Goal: Task Accomplishment & Management: Manage account settings

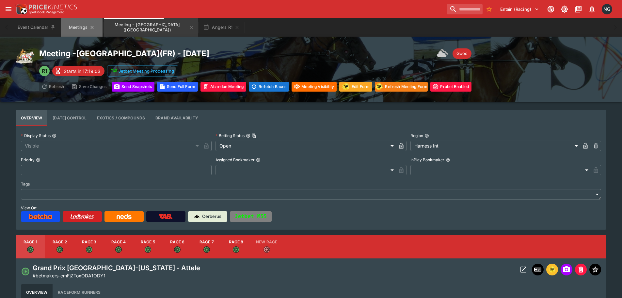
click at [77, 27] on button "Meetings" at bounding box center [82, 27] width 42 height 18
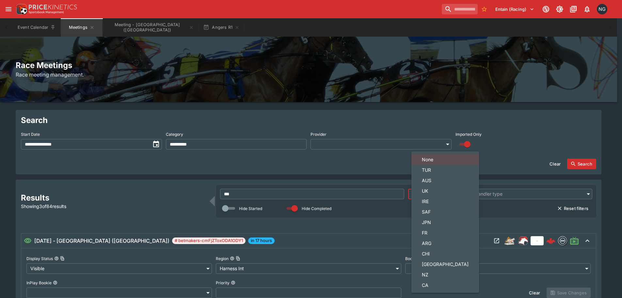
click at [447, 193] on body "**********" at bounding box center [311, 248] width 622 height 497
drag, startPoint x: 432, startPoint y: 274, endPoint x: 529, endPoint y: 188, distance: 129.6
click at [433, 274] on span "NZ" at bounding box center [445, 274] width 47 height 7
type input "**"
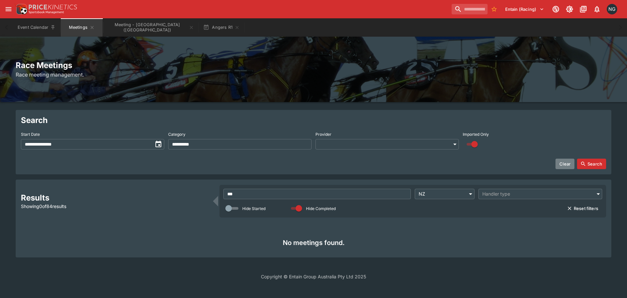
click at [567, 162] on button "Clear" at bounding box center [565, 163] width 19 height 10
type input "**********"
click at [586, 159] on button "Search" at bounding box center [591, 163] width 29 height 10
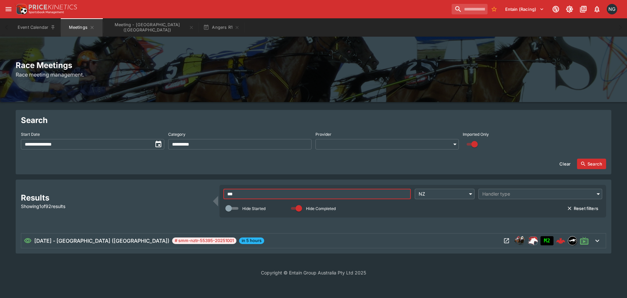
click at [344, 192] on input "***" at bounding box center [317, 194] width 188 height 10
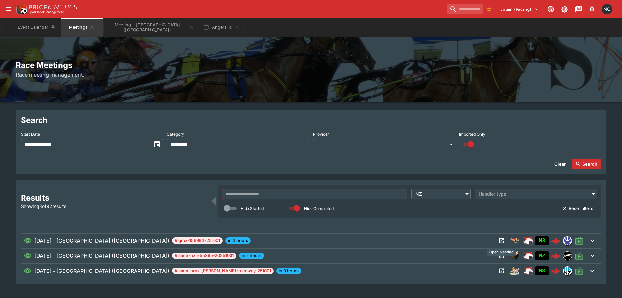
click at [502, 238] on icon "Open Meeting" at bounding box center [502, 240] width 5 height 5
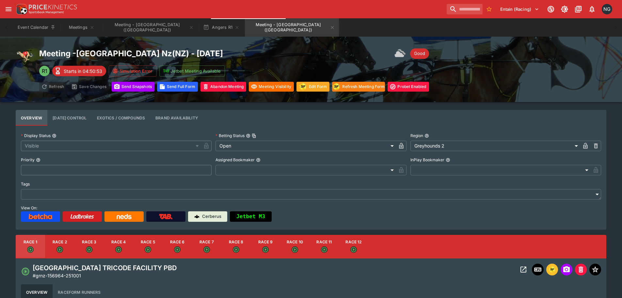
click at [324, 9] on div "Entain (Racing) 1 NG" at bounding box center [314, 9] width 600 height 14
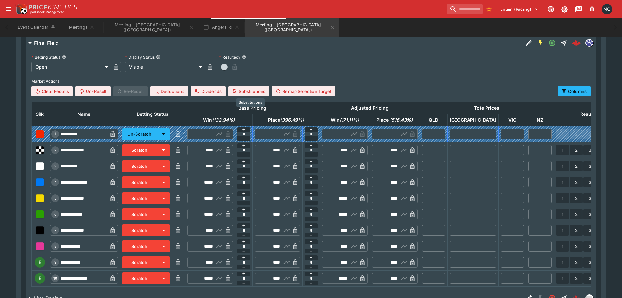
scroll to position [327, 0]
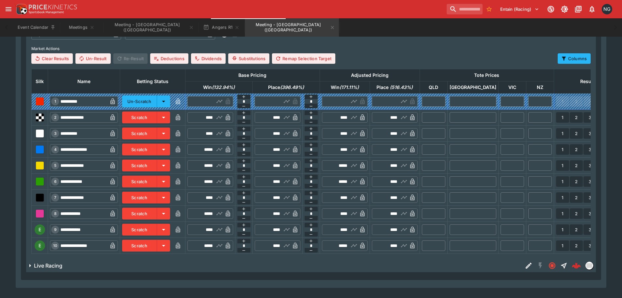
click at [157, 233] on button "Scratch" at bounding box center [139, 229] width 35 height 12
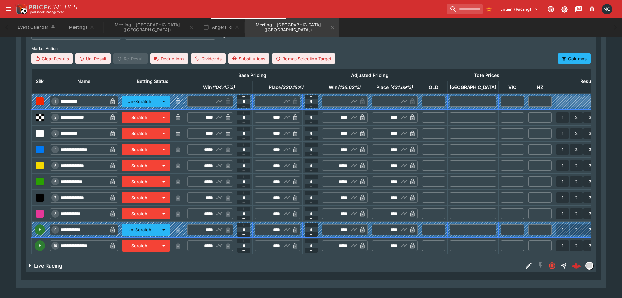
click at [156, 245] on button "Scratch" at bounding box center [139, 245] width 35 height 12
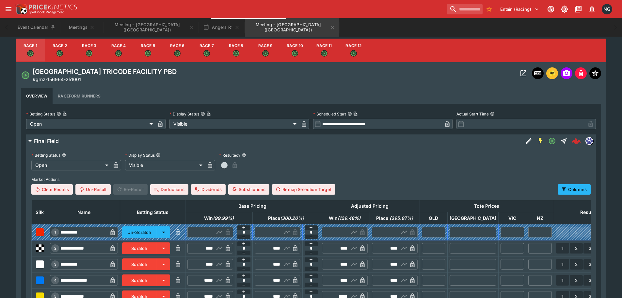
scroll to position [163, 0]
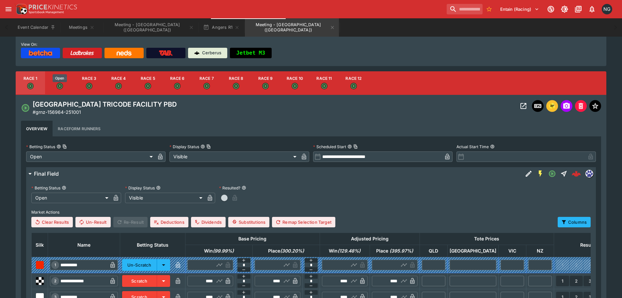
click at [58, 87] on icon "Open" at bounding box center [59, 86] width 4 height 4
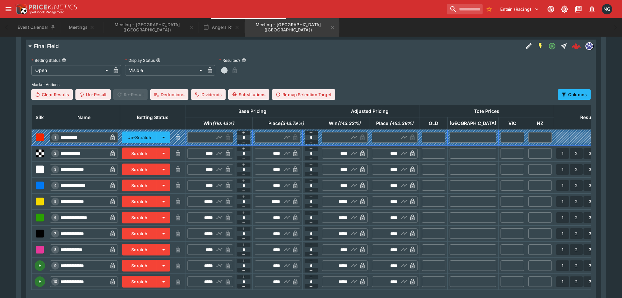
scroll to position [352, 0]
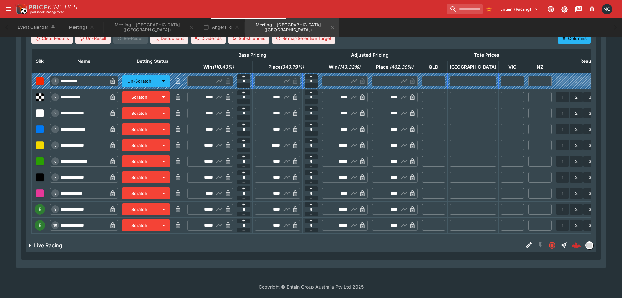
click at [157, 205] on button "Scratch" at bounding box center [139, 209] width 35 height 12
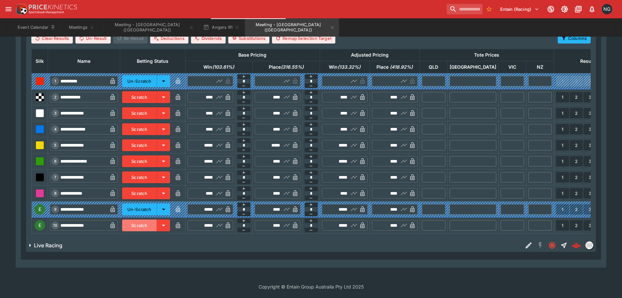
click at [152, 219] on button "Scratch" at bounding box center [139, 225] width 35 height 12
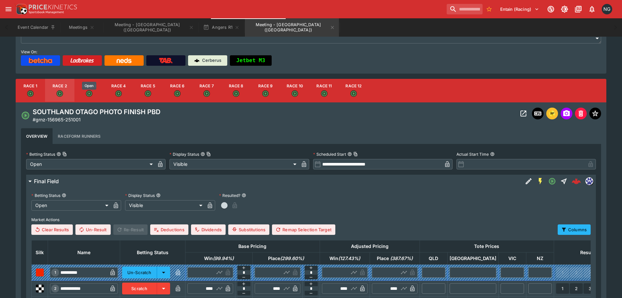
click at [85, 92] on button "Race 3" at bounding box center [88, 91] width 29 height 24
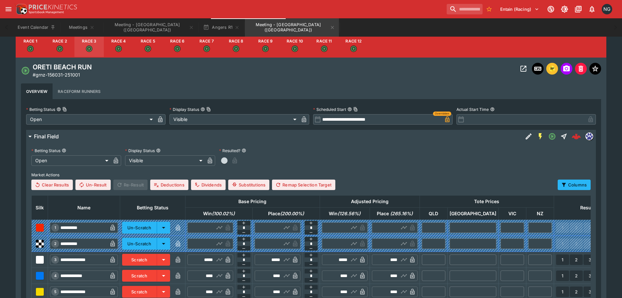
scroll to position [189, 0]
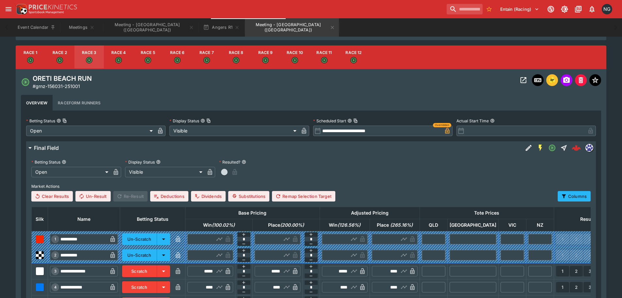
click at [120, 65] on button "Race 4" at bounding box center [118, 57] width 29 height 24
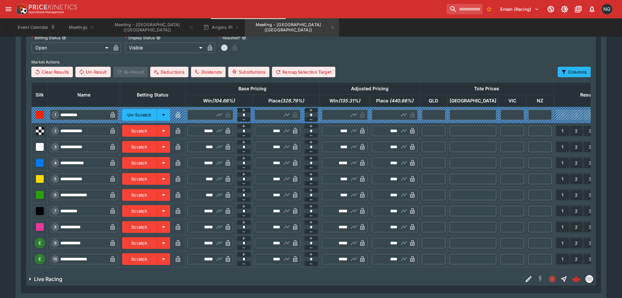
scroll to position [320, 0]
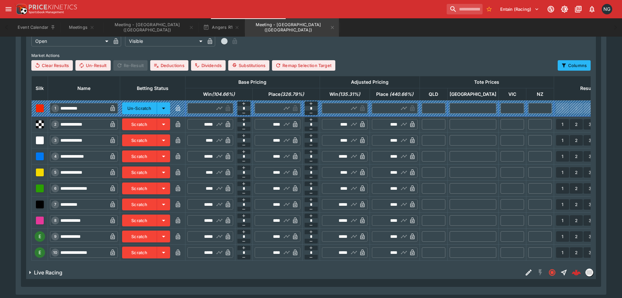
click at [157, 236] on button "Scratch" at bounding box center [139, 236] width 35 height 12
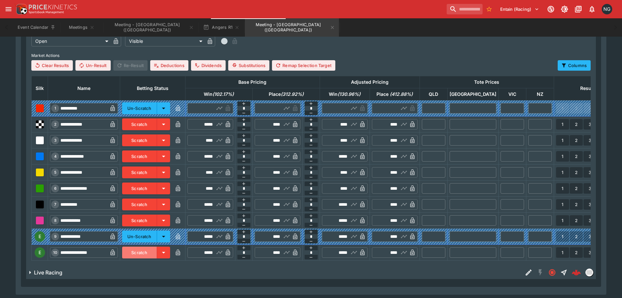
click at [157, 253] on button "Scratch" at bounding box center [139, 252] width 35 height 12
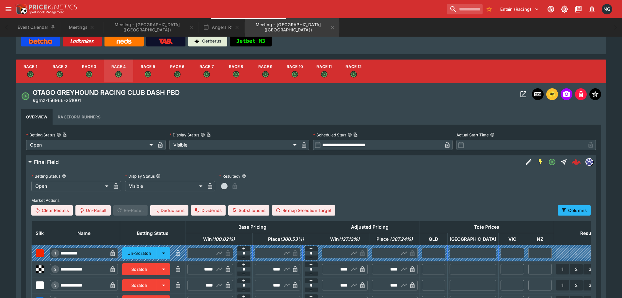
scroll to position [123, 0]
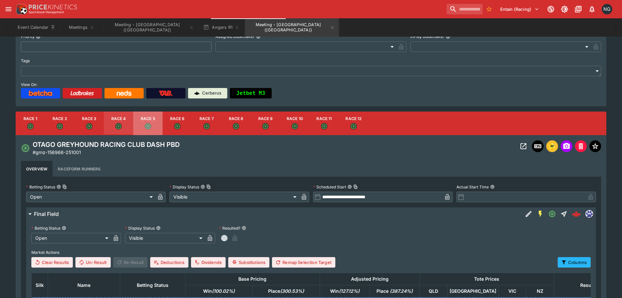
click at [156, 123] on button "Race 5" at bounding box center [147, 123] width 29 height 24
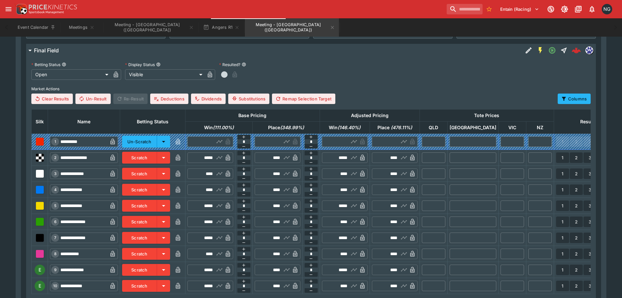
scroll to position [319, 0]
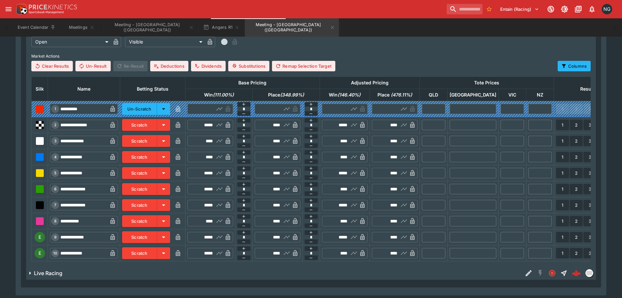
click at [156, 237] on button "Scratch" at bounding box center [139, 237] width 35 height 12
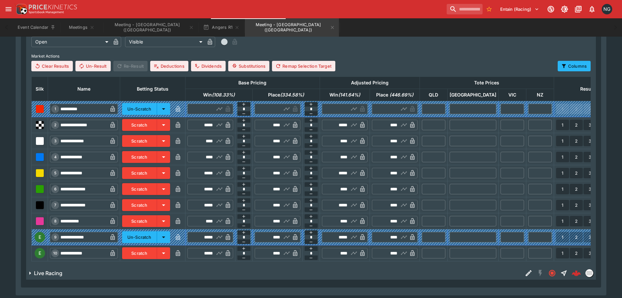
click at [155, 255] on button "Scratch" at bounding box center [139, 253] width 35 height 12
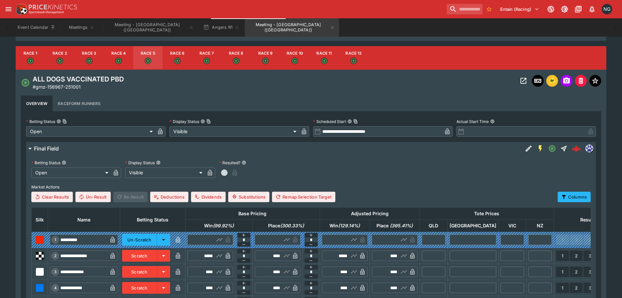
click at [184, 59] on button "Race 6" at bounding box center [177, 58] width 29 height 24
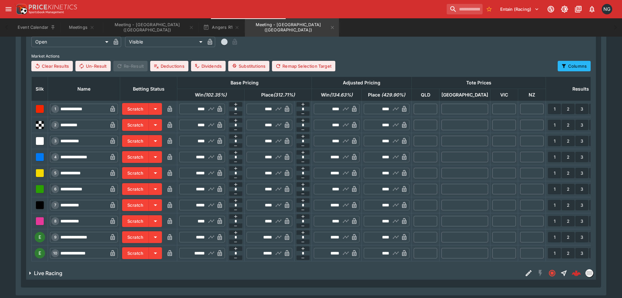
click at [148, 205] on button "Scratch" at bounding box center [135, 205] width 27 height 12
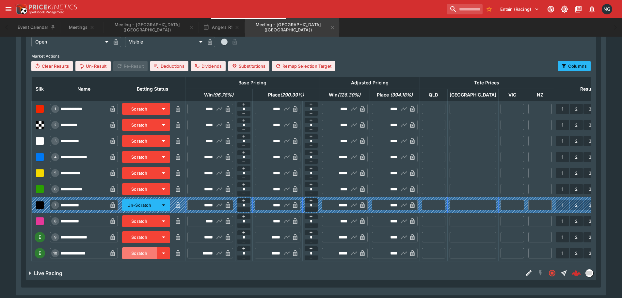
click at [149, 251] on button "Scratch" at bounding box center [139, 253] width 35 height 12
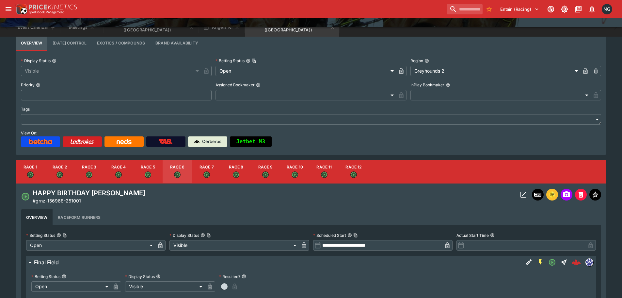
scroll to position [0, 0]
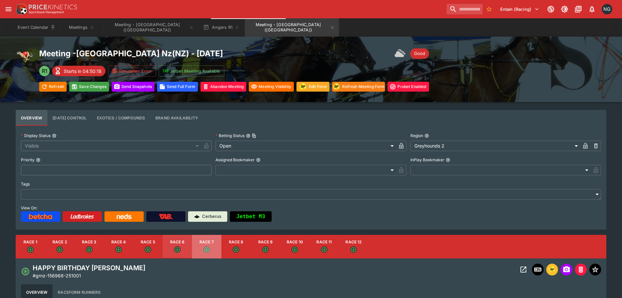
click at [213, 246] on button "Race 7" at bounding box center [206, 247] width 29 height 24
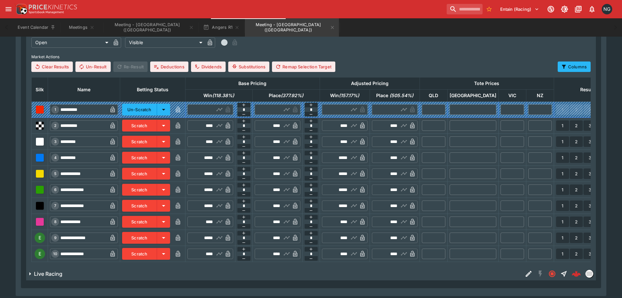
scroll to position [352, 0]
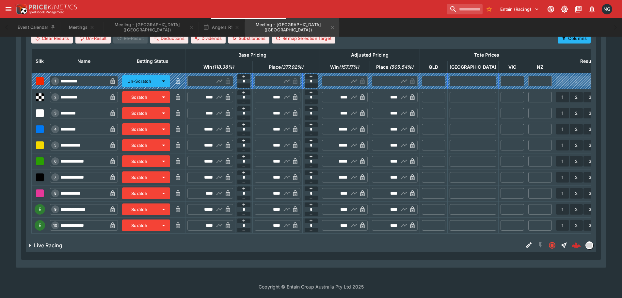
click at [155, 206] on button "Scratch" at bounding box center [139, 209] width 35 height 12
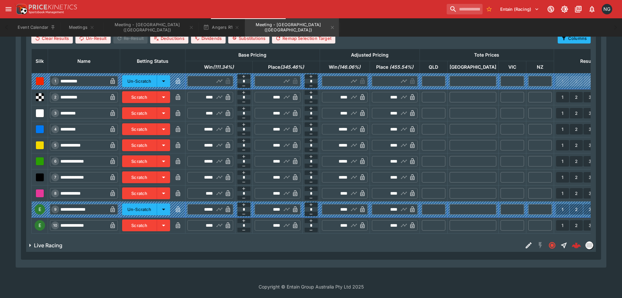
click at [156, 224] on button "Scratch" at bounding box center [139, 225] width 35 height 12
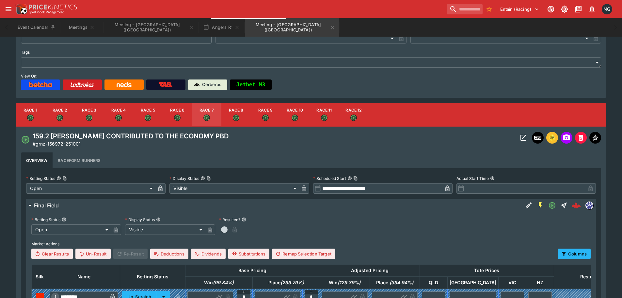
scroll to position [123, 0]
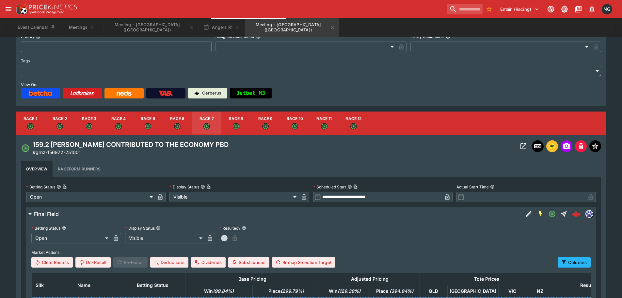
click at [240, 126] on button "Race 8" at bounding box center [236, 123] width 29 height 24
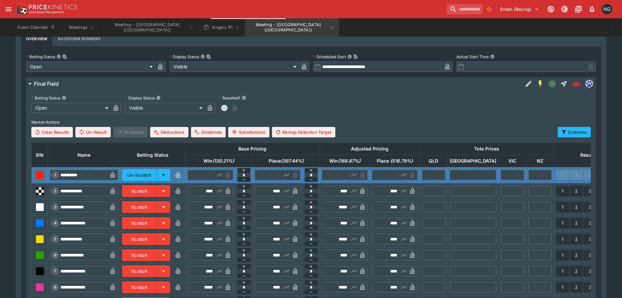
scroll to position [352, 0]
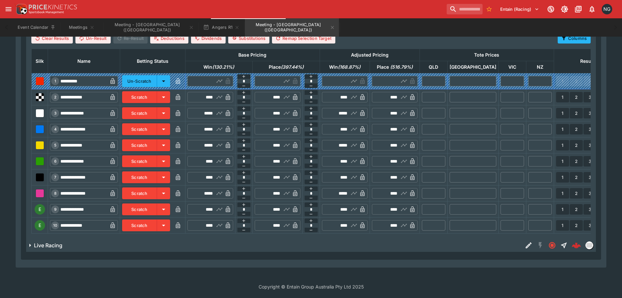
click at [157, 208] on button "Scratch" at bounding box center [139, 209] width 35 height 12
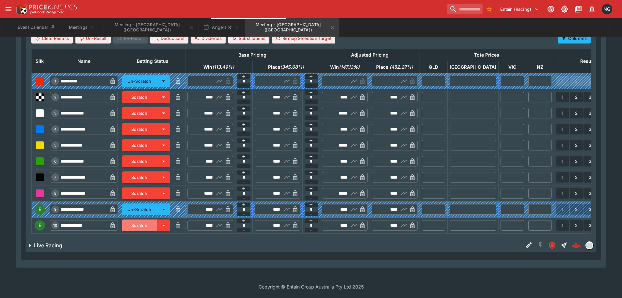
click at [157, 219] on button "Scratch" at bounding box center [139, 225] width 35 height 12
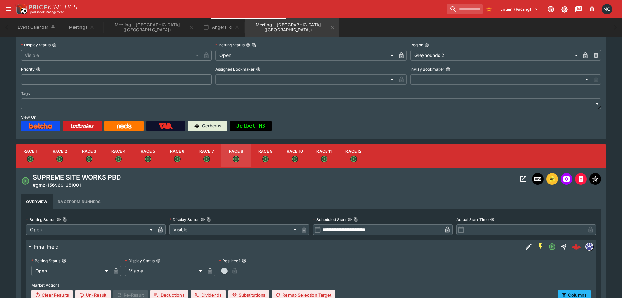
click at [272, 146] on button "Race 9" at bounding box center [265, 156] width 29 height 24
type input "**********"
type input "*****"
type input "****"
type input "*****"
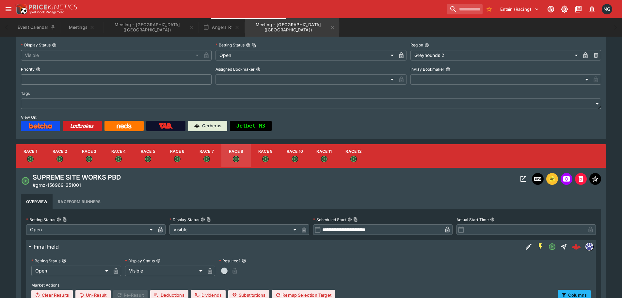
type input "****"
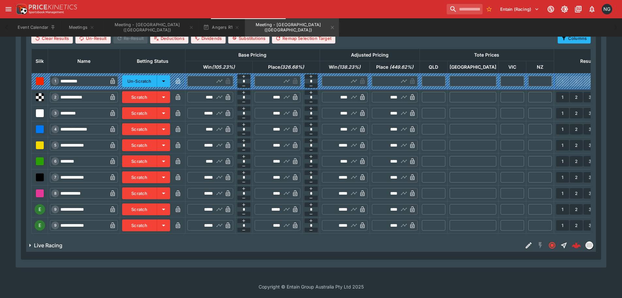
click at [154, 205] on button "Scratch" at bounding box center [139, 209] width 35 height 12
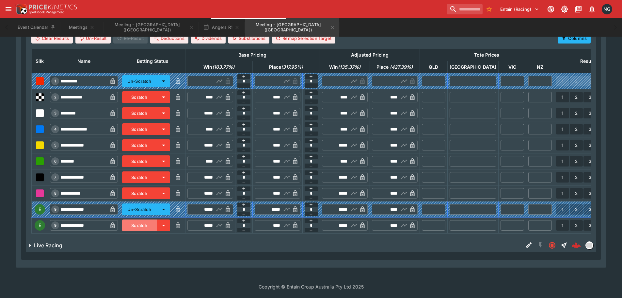
click at [153, 219] on button "Scratch" at bounding box center [139, 225] width 35 height 12
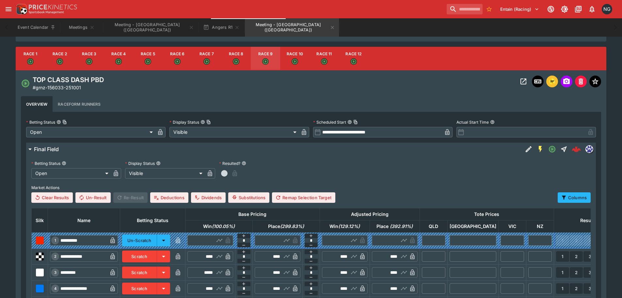
scroll to position [123, 0]
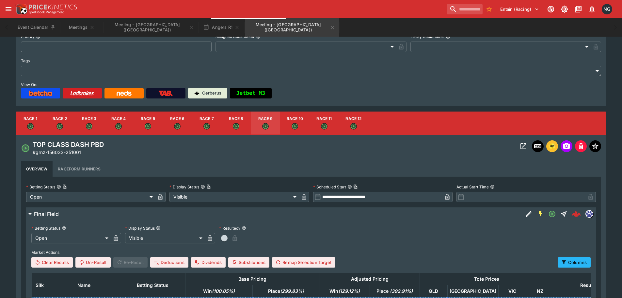
click at [289, 127] on button "Race 10" at bounding box center [294, 123] width 29 height 24
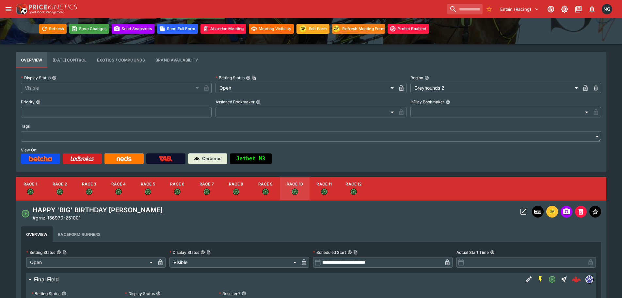
click at [319, 187] on button "Race 11" at bounding box center [324, 189] width 29 height 24
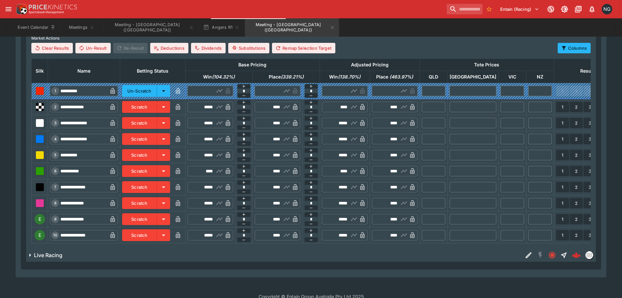
scroll to position [352, 0]
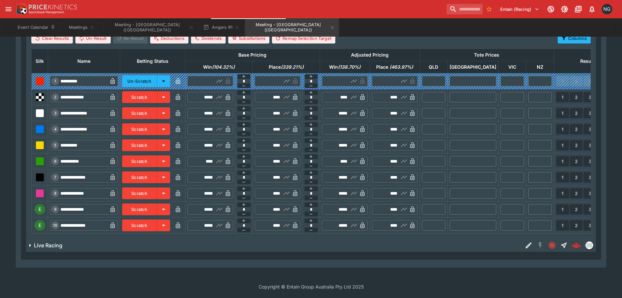
click at [156, 208] on button "Scratch" at bounding box center [139, 209] width 35 height 12
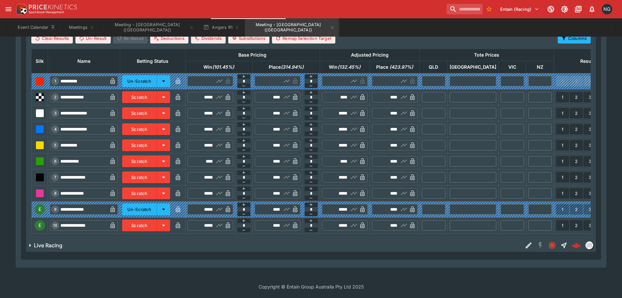
click at [155, 220] on button "Scratch" at bounding box center [139, 225] width 35 height 12
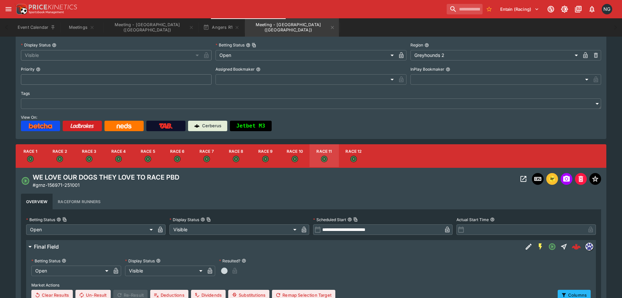
click at [349, 157] on button "Race 12" at bounding box center [353, 156] width 29 height 24
type input "**********"
type input "*****"
type input "****"
type input "*****"
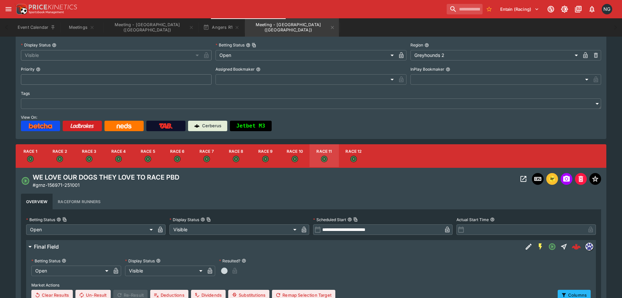
type input "****"
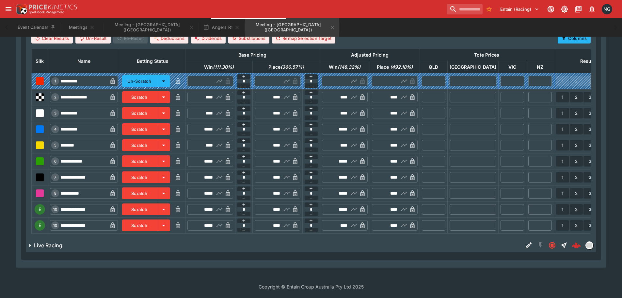
click at [153, 206] on button "Scratch" at bounding box center [139, 209] width 35 height 12
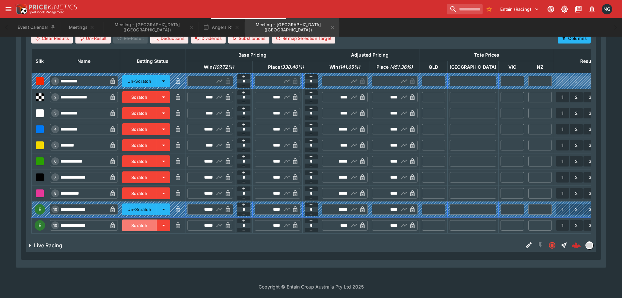
click at [153, 219] on button "Scratch" at bounding box center [139, 225] width 35 height 12
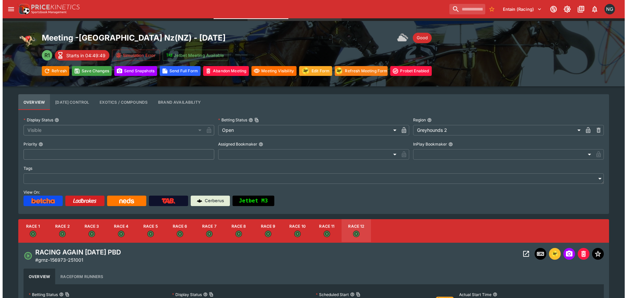
scroll to position [0, 0]
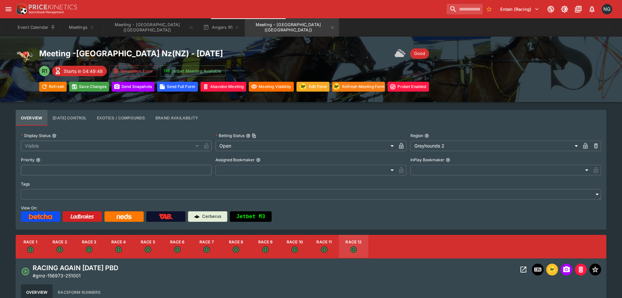
click at [94, 92] on div "Meeting - [GEOGRAPHIC_DATA] Nz ( [GEOGRAPHIC_DATA] ) - [DATE] Good R1 Starts in…" at bounding box center [311, 69] width 622 height 65
click at [92, 88] on button "Save Changes" at bounding box center [89, 87] width 40 height 10
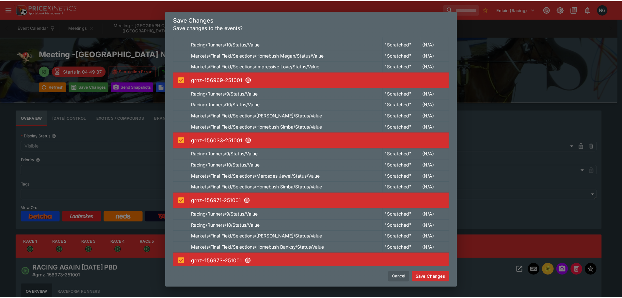
scroll to position [414, 0]
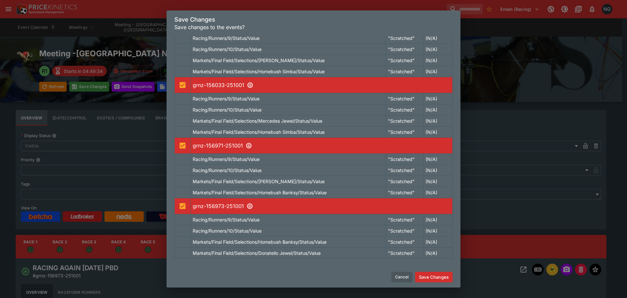
click at [426, 279] on button "Save Changes" at bounding box center [434, 276] width 38 height 10
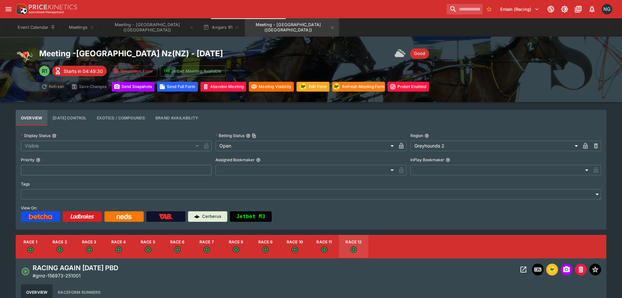
click at [212, 248] on button "Race 7" at bounding box center [206, 247] width 29 height 24
type input "**********"
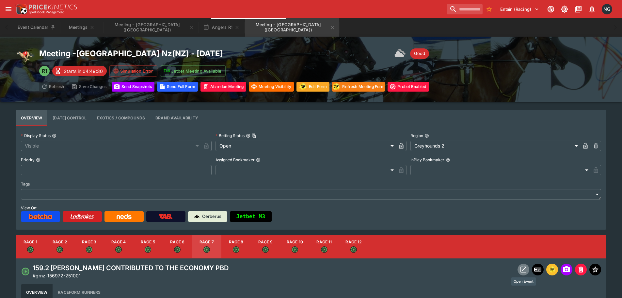
click at [521, 270] on icon "Open Event" at bounding box center [524, 269] width 6 height 6
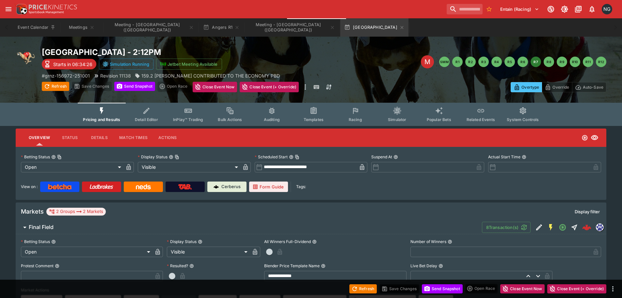
click at [357, 110] on icon "Event type filters" at bounding box center [355, 111] width 5 height 6
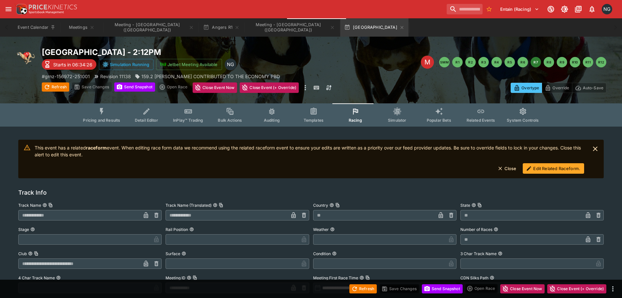
click at [537, 167] on button "Edit Related Raceform." at bounding box center [553, 168] width 61 height 10
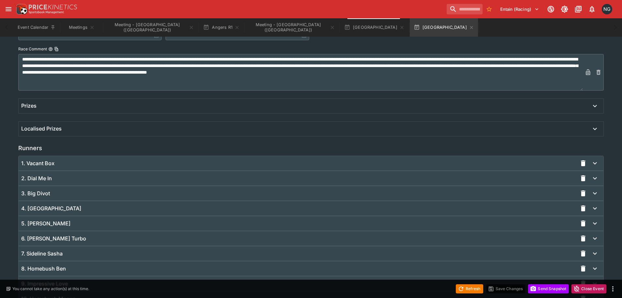
scroll to position [407, 0]
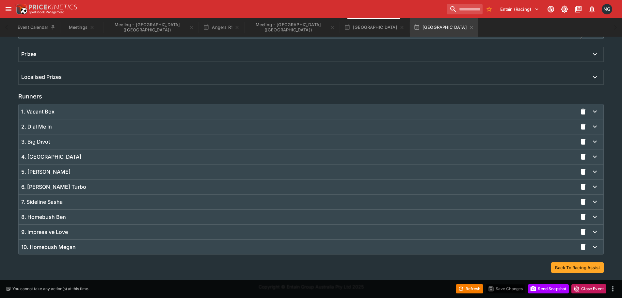
click at [356, 229] on div "9. Impressive Love" at bounding box center [299, 231] width 556 height 7
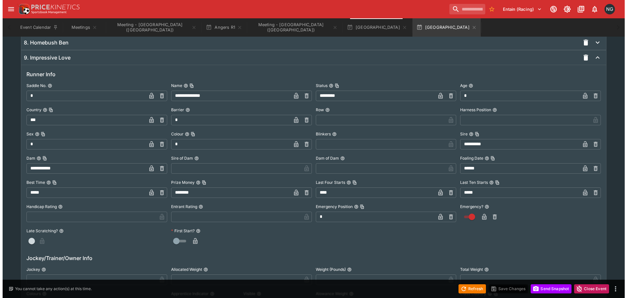
scroll to position [539, 0]
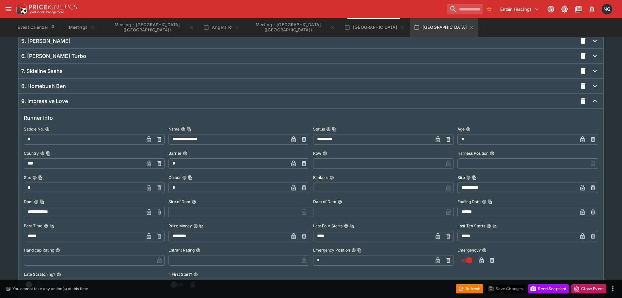
click at [191, 166] on input "*" at bounding box center [229, 163] width 120 height 10
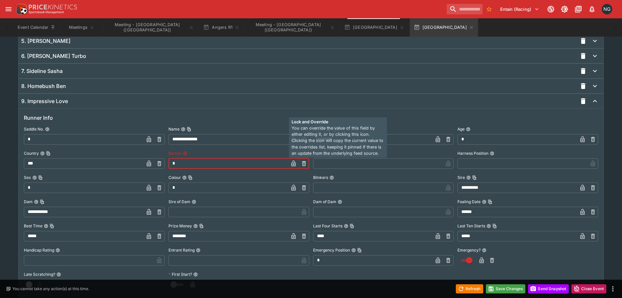
type input "*"
click at [292, 161] on icon "button" at bounding box center [293, 163] width 7 height 7
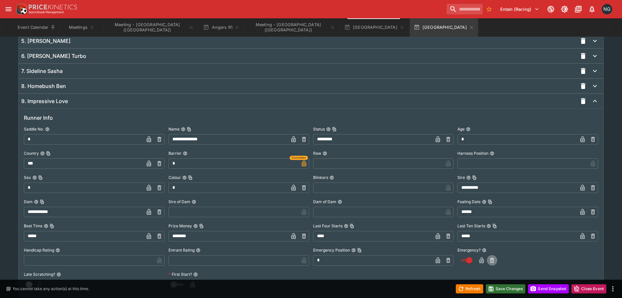
drag, startPoint x: 490, startPoint y: 259, endPoint x: 505, endPoint y: 285, distance: 29.7
click at [490, 259] on icon "button" at bounding box center [492, 260] width 7 height 7
click at [501, 287] on button "Save Changes" at bounding box center [506, 288] width 40 height 9
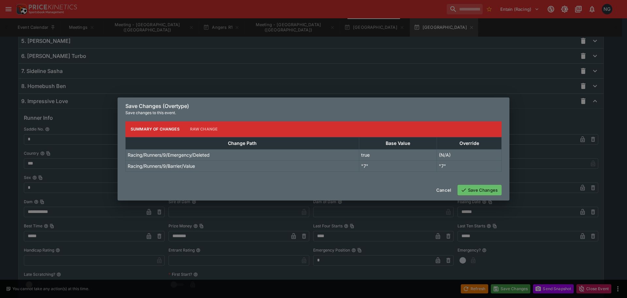
click at [488, 197] on div "Cancel Save Changes" at bounding box center [314, 189] width 392 height 21
click at [483, 189] on button "Save Changes" at bounding box center [480, 190] width 44 height 10
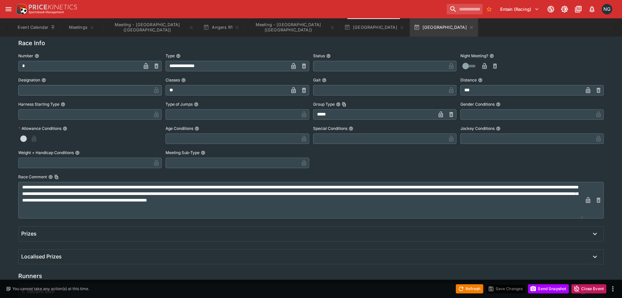
scroll to position [408, 0]
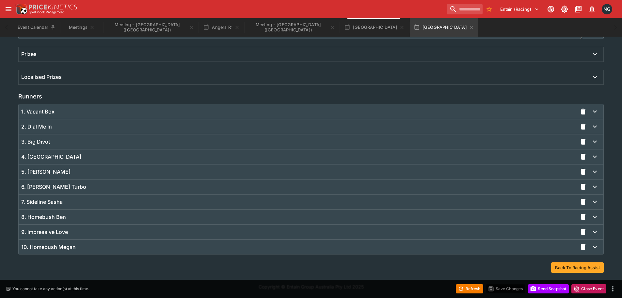
click at [160, 235] on div "9. Impressive Love" at bounding box center [311, 231] width 585 height 14
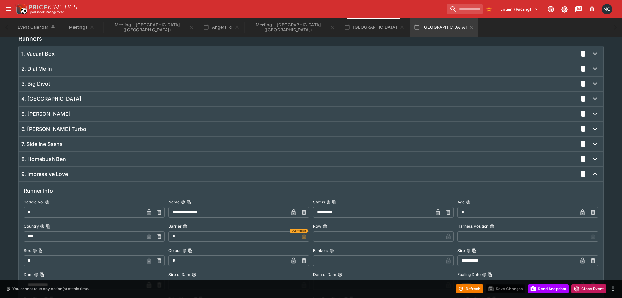
scroll to position [539, 0]
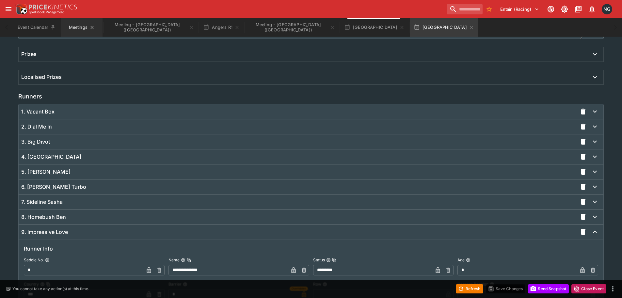
click at [76, 29] on button "Meetings" at bounding box center [82, 27] width 42 height 18
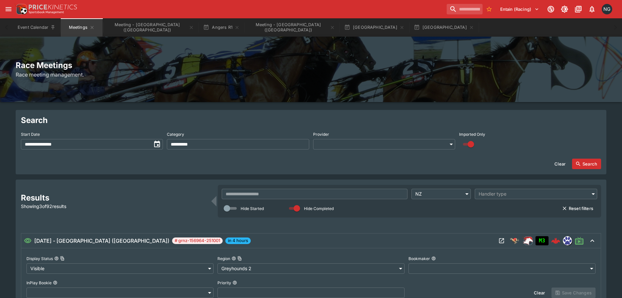
click at [280, 192] on input "text" at bounding box center [315, 194] width 186 height 10
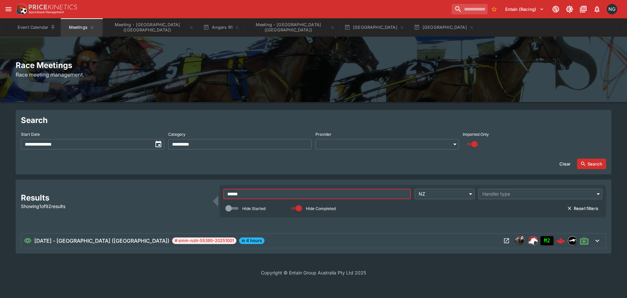
type input "******"
click at [503, 241] on icon "Open Meeting" at bounding box center [506, 240] width 7 height 7
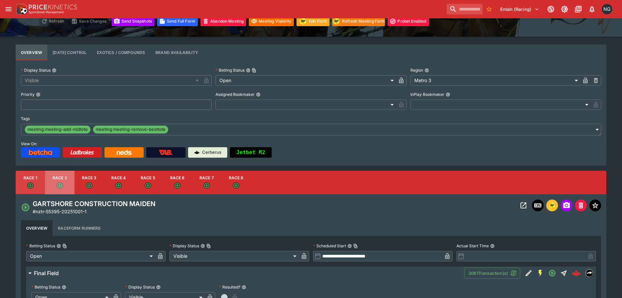
click at [67, 184] on button "Race 2" at bounding box center [59, 183] width 29 height 24
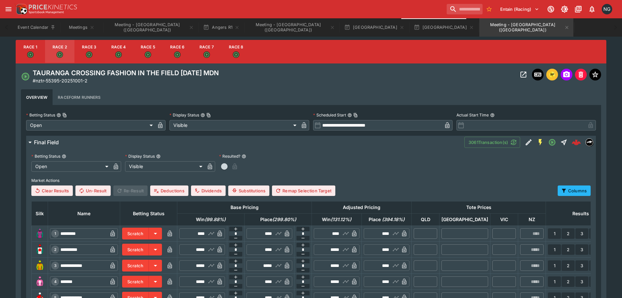
scroll to position [131, 0]
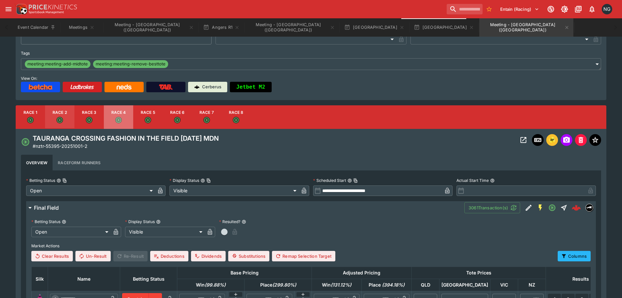
drag, startPoint x: 121, startPoint y: 112, endPoint x: 503, endPoint y: 152, distance: 384.4
click at [121, 112] on button "Race 4" at bounding box center [118, 117] width 29 height 24
type input "**********"
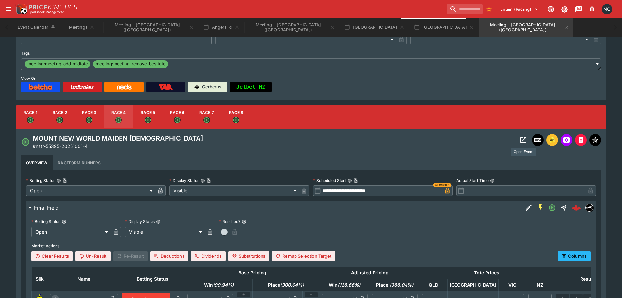
click at [519, 139] on button "Open Event" at bounding box center [524, 140] width 12 height 12
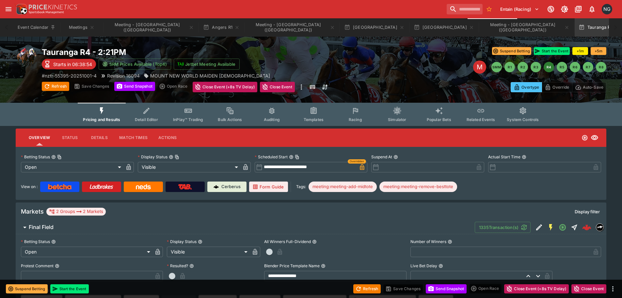
click at [365, 117] on button "Racing" at bounding box center [356, 114] width 42 height 23
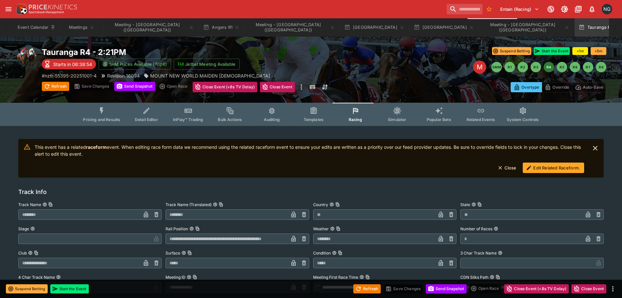
click at [547, 168] on button "Edit Related Raceform." at bounding box center [553, 167] width 61 height 10
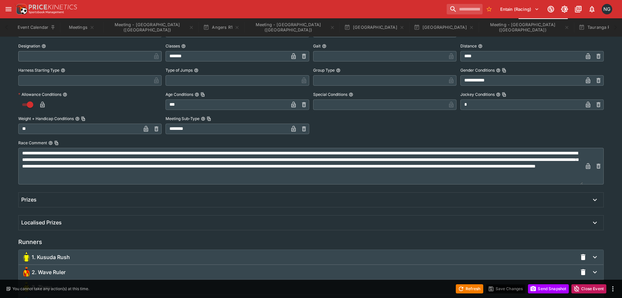
click at [77, 251] on div "1. Kusuda Rush" at bounding box center [311, 257] width 585 height 14
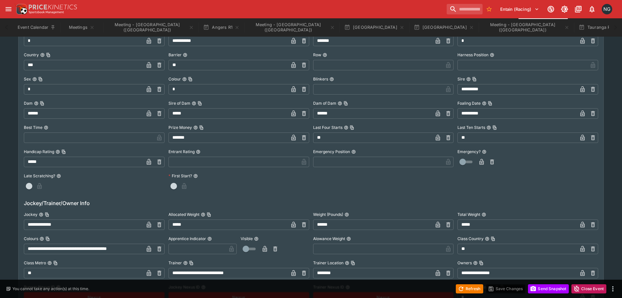
scroll to position [557, 0]
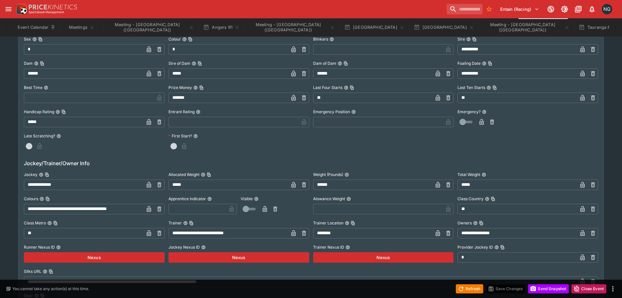
click at [0, 162] on div "**********" at bounding box center [311, 218] width 622 height 1297
click at [606, 27] on div "Event Calendar Meetings Meeting - [GEOGRAPHIC_DATA] ([GEOGRAPHIC_DATA]) [GEOGRA…" at bounding box center [311, 27] width 596 height 18
click at [354, 8] on div "Entain (Racing) 1 NG" at bounding box center [314, 9] width 600 height 14
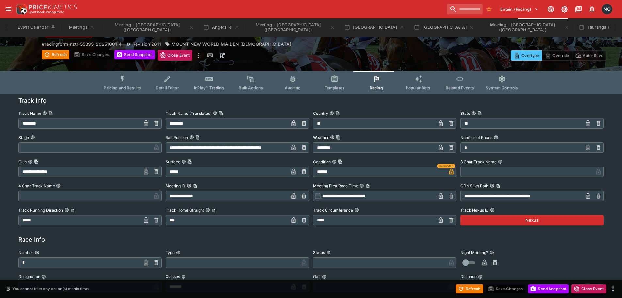
scroll to position [0, 0]
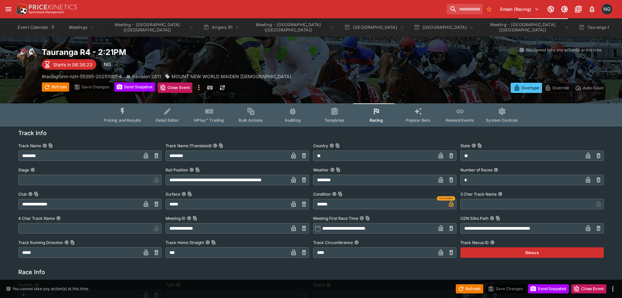
click at [438, 51] on div "You cannot take any action(s) at this time." at bounding box center [465, 50] width 283 height 6
click at [585, 25] on div "Event Calendar Meetings Meeting - [GEOGRAPHIC_DATA] ([GEOGRAPHIC_DATA]) [GEOGRA…" at bounding box center [311, 27] width 596 height 18
click at [480, 24] on button "Meeting - [GEOGRAPHIC_DATA] ([GEOGRAPHIC_DATA])" at bounding box center [527, 27] width 94 height 18
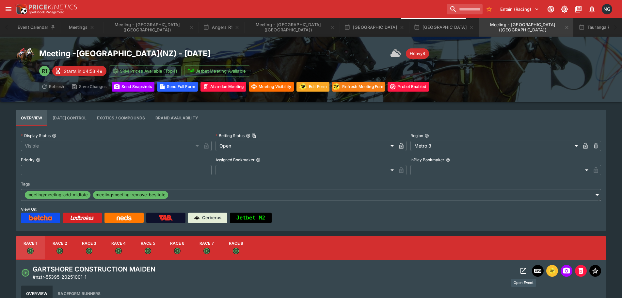
click at [520, 272] on icon "Open Event" at bounding box center [524, 271] width 8 height 8
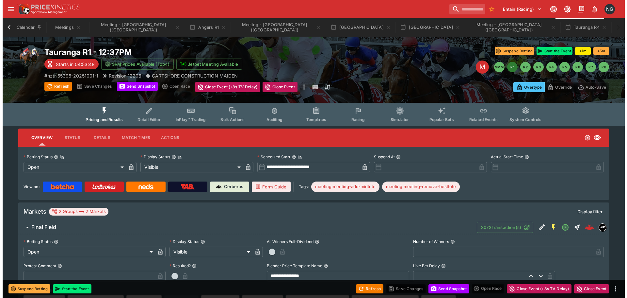
scroll to position [0, 10]
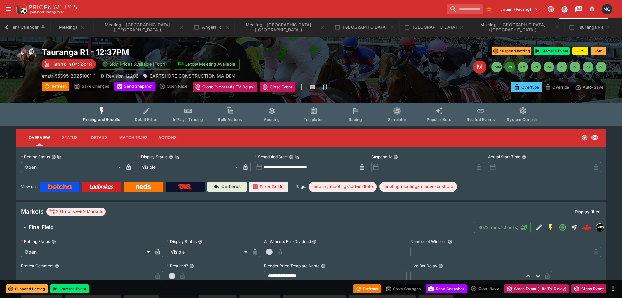
click at [366, 109] on button "Racing" at bounding box center [356, 114] width 42 height 23
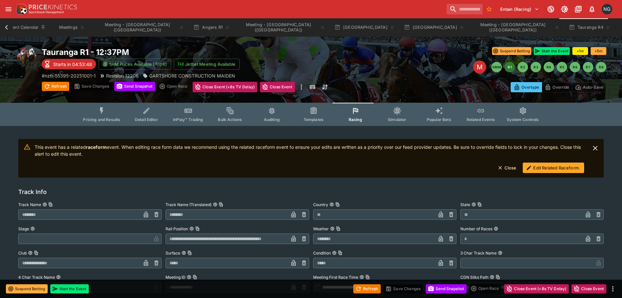
click at [564, 169] on button "Edit Related Raceform." at bounding box center [553, 167] width 61 height 10
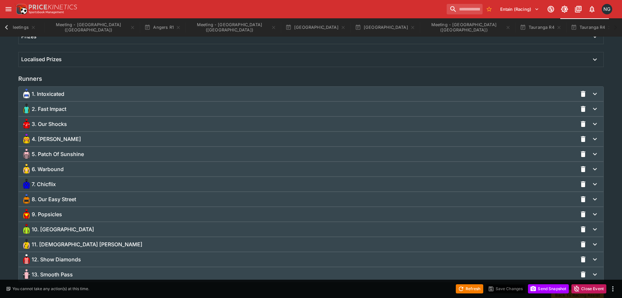
scroll to position [425, 0]
click at [203, 98] on div "1. Intoxicated" at bounding box center [299, 93] width 556 height 10
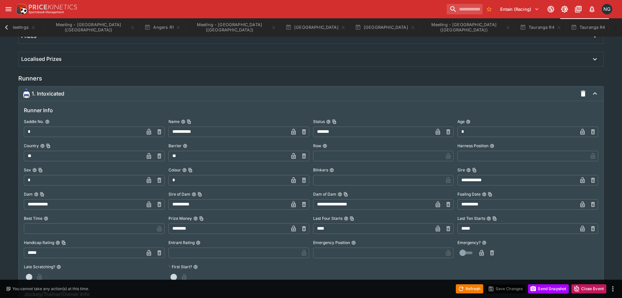
scroll to position [359, 0]
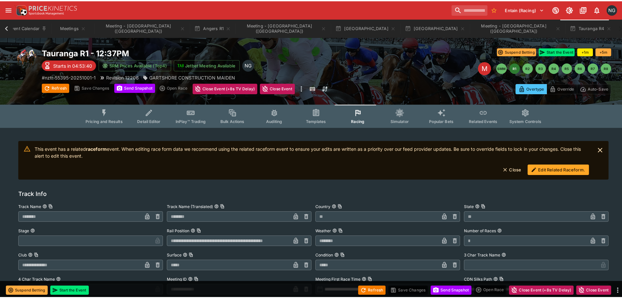
scroll to position [0, 5]
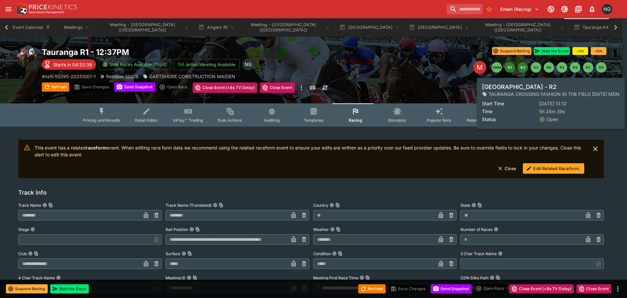
click at [525, 67] on button "R2" at bounding box center [523, 67] width 10 height 10
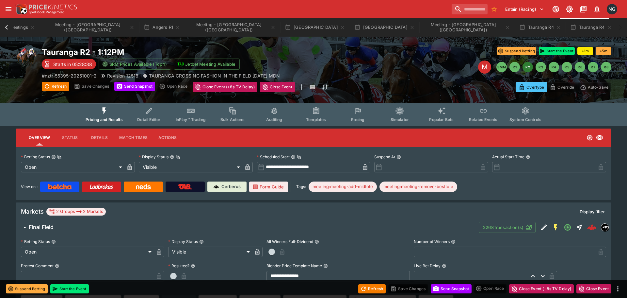
scroll to position [0, 59]
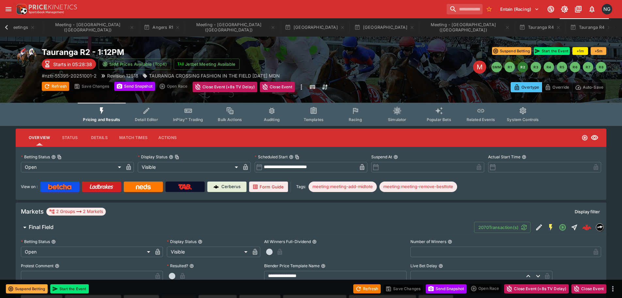
click at [369, 120] on button "Racing" at bounding box center [356, 114] width 42 height 23
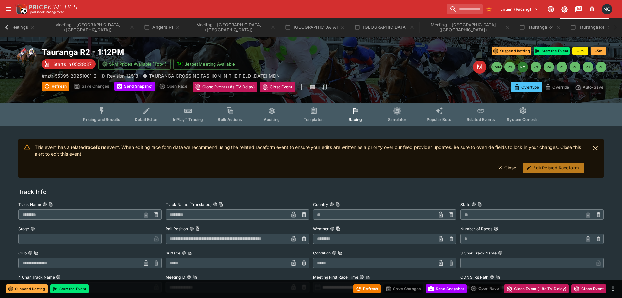
click at [536, 165] on button "Edit Related Raceform." at bounding box center [553, 167] width 61 height 10
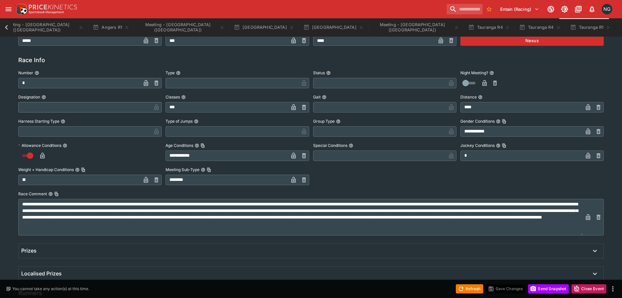
scroll to position [426, 0]
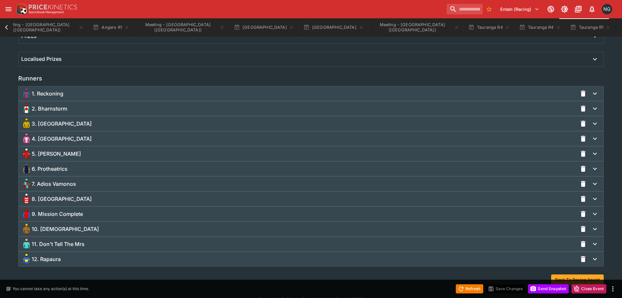
click at [64, 164] on div "6. Protheatrics" at bounding box center [299, 168] width 556 height 10
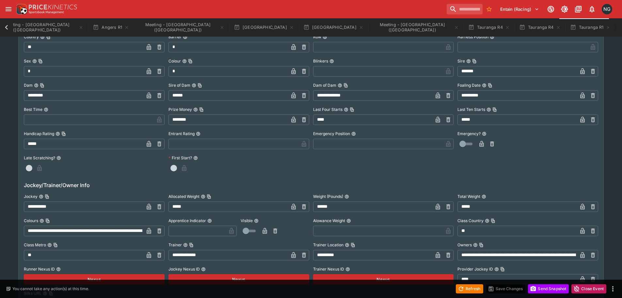
scroll to position [655, 0]
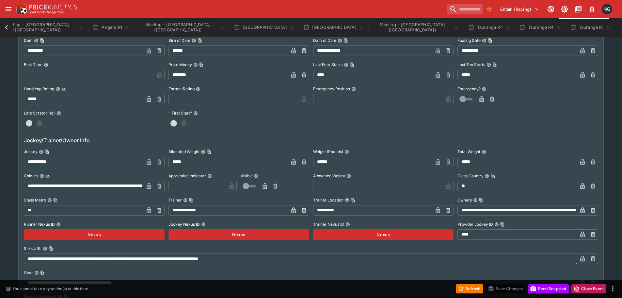
click at [83, 158] on input "**********" at bounding box center [84, 161] width 120 height 10
type input "**********"
click at [148, 162] on icon "button" at bounding box center [148, 162] width 3 height 3
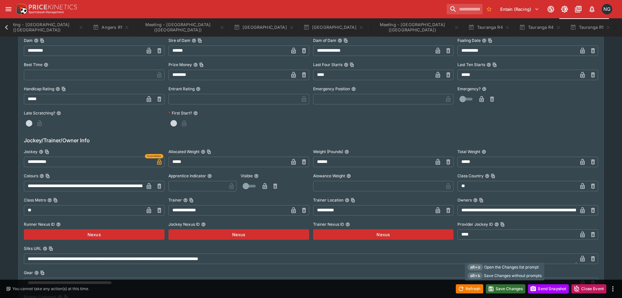
click at [509, 285] on button "Save Changes" at bounding box center [506, 288] width 40 height 9
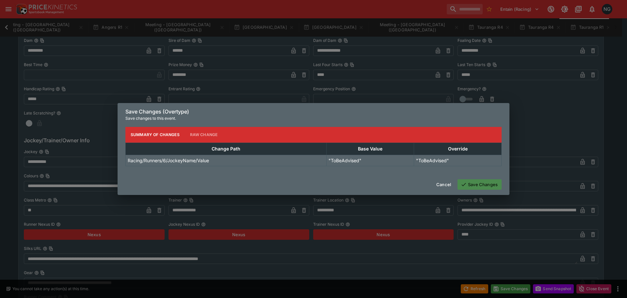
click at [493, 185] on button "Save Changes" at bounding box center [480, 184] width 44 height 10
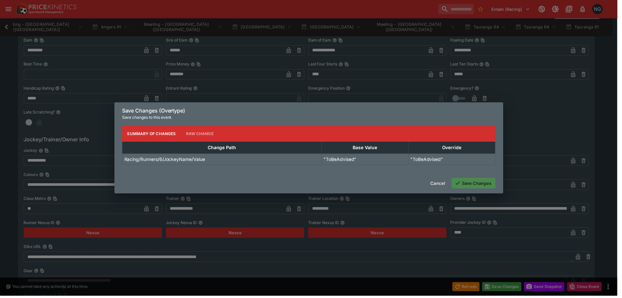
scroll to position [0, 107]
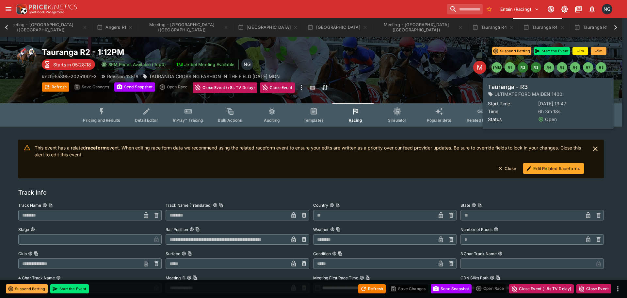
click at [538, 67] on button "R3" at bounding box center [536, 67] width 10 height 10
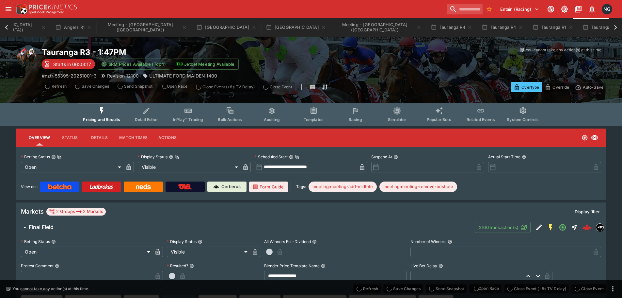
click at [361, 116] on button "Racing" at bounding box center [356, 114] width 42 height 23
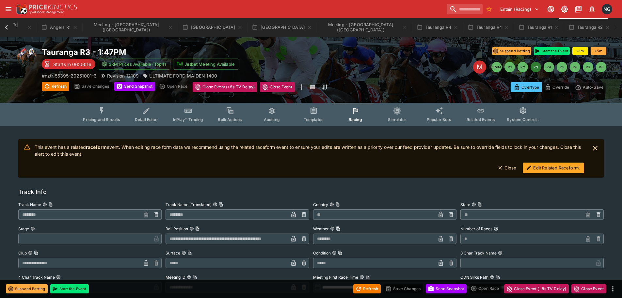
click at [537, 173] on div "This event has a related raceform event. When editing race form data we recomme…" at bounding box center [310, 158] width 550 height 35
click at [533, 168] on button "Edit Related Raceform." at bounding box center [553, 167] width 61 height 10
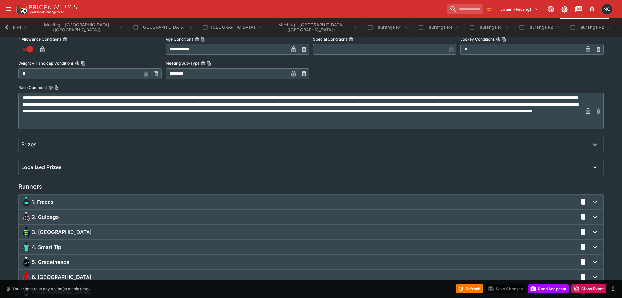
scroll to position [392, 0]
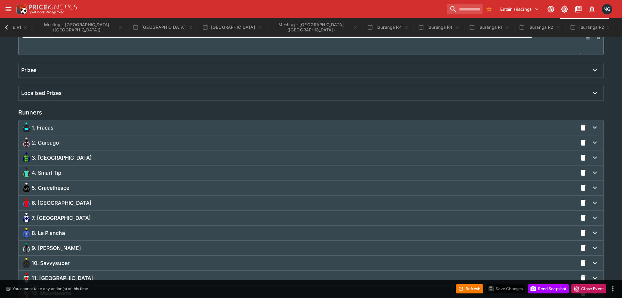
click at [64, 155] on div "3. [GEOGRAPHIC_DATA]" at bounding box center [299, 157] width 556 height 10
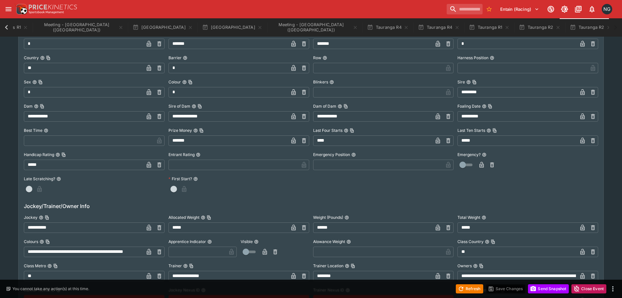
scroll to position [555, 0]
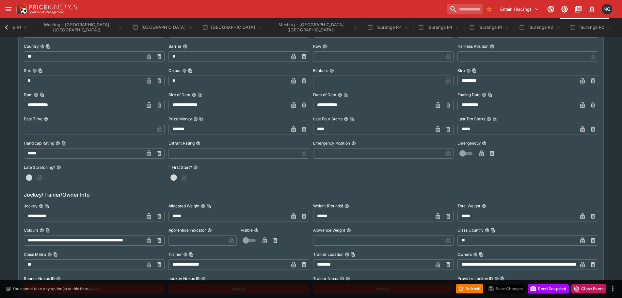
click at [65, 217] on input "**********" at bounding box center [84, 216] width 120 height 10
type input "**********"
click at [156, 214] on icon "button" at bounding box center [159, 216] width 7 height 7
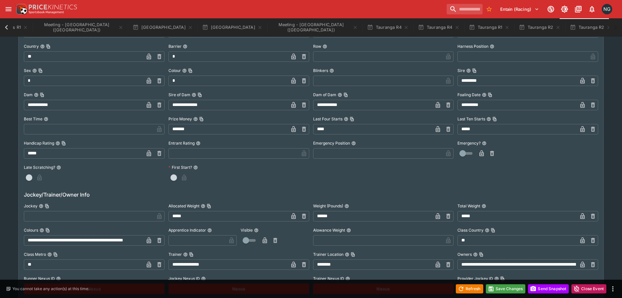
click at [143, 215] on input "text" at bounding box center [89, 216] width 130 height 10
type input "**********"
click at [147, 214] on icon "button" at bounding box center [149, 216] width 7 height 7
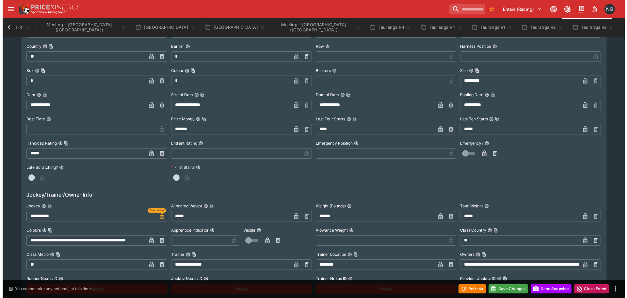
scroll to position [0, 208]
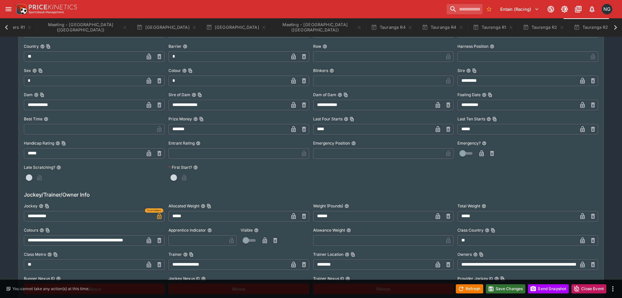
click at [501, 286] on button "Save Changes" at bounding box center [506, 288] width 40 height 9
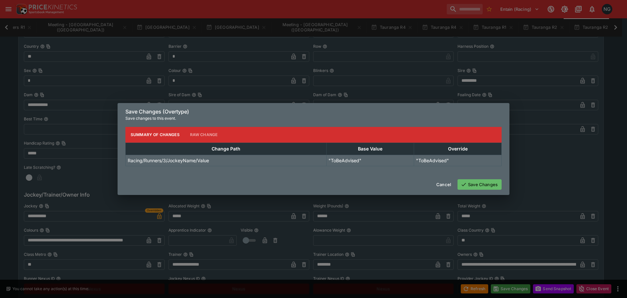
click at [487, 185] on button "Save Changes" at bounding box center [480, 184] width 44 height 10
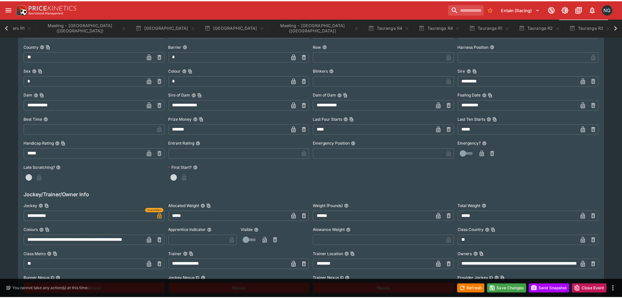
scroll to position [0, 0]
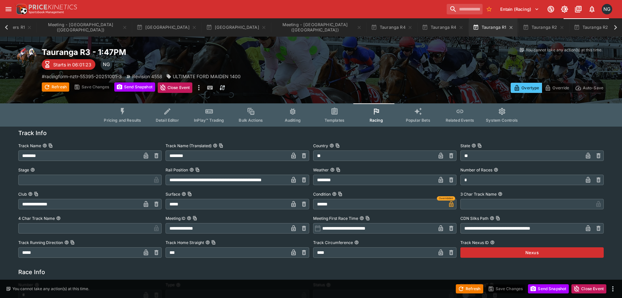
click at [469, 24] on button "Tauranga R1" at bounding box center [493, 27] width 49 height 18
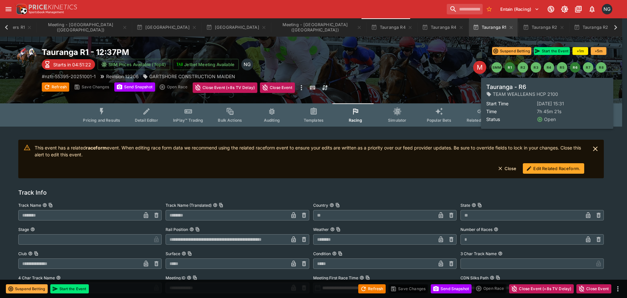
click at [574, 66] on button "R6" at bounding box center [575, 67] width 10 height 10
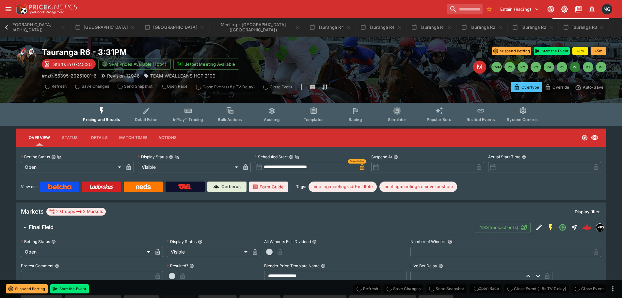
click at [365, 114] on button "Racing" at bounding box center [356, 114] width 42 height 23
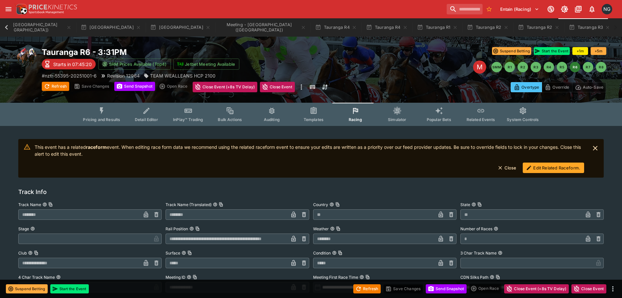
click at [564, 166] on button "Edit Related Raceform." at bounding box center [553, 167] width 61 height 10
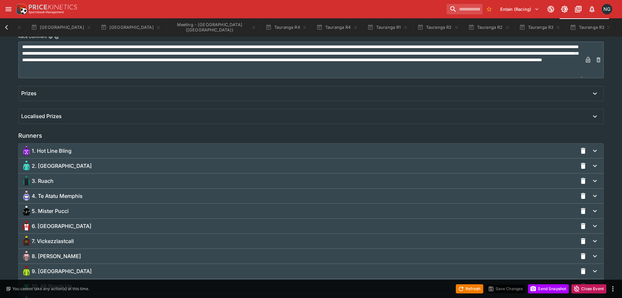
scroll to position [437, 0]
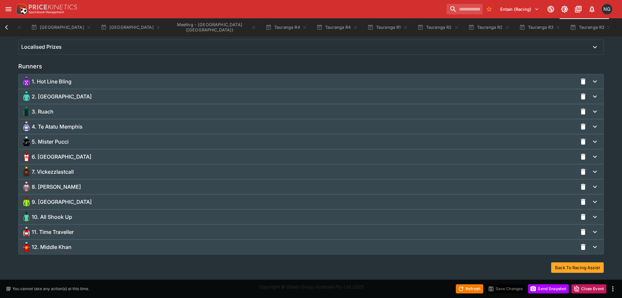
click at [67, 172] on span "7. Vickezzlastcall" at bounding box center [53, 171] width 42 height 7
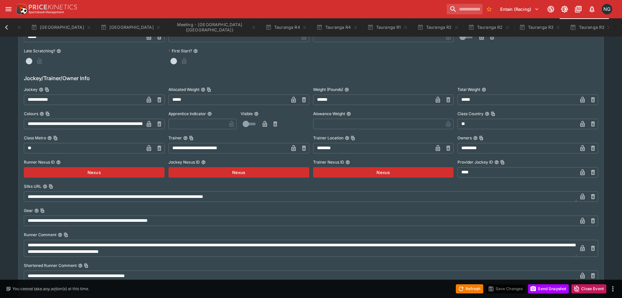
scroll to position [731, 0]
click at [166, 26] on button "Meeting - [GEOGRAPHIC_DATA] ([GEOGRAPHIC_DATA])" at bounding box center [213, 27] width 94 height 18
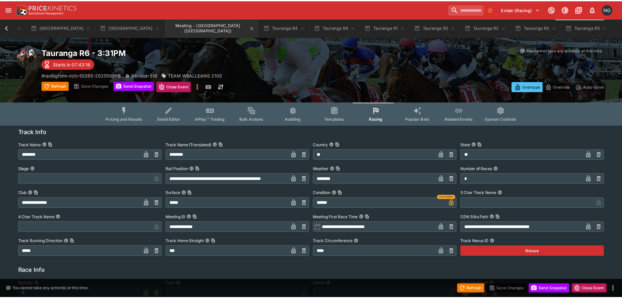
scroll to position [0, 309]
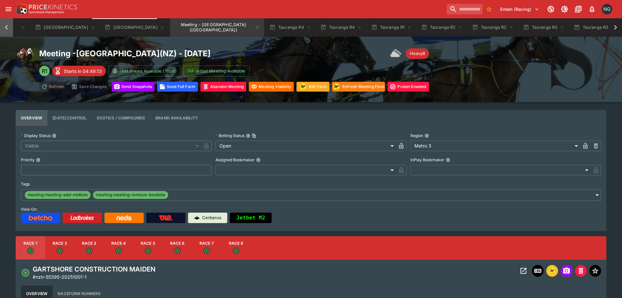
click at [7, 25] on icon at bounding box center [6, 27] width 9 height 9
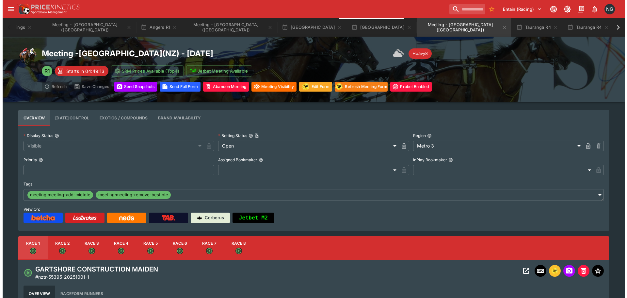
scroll to position [0, 0]
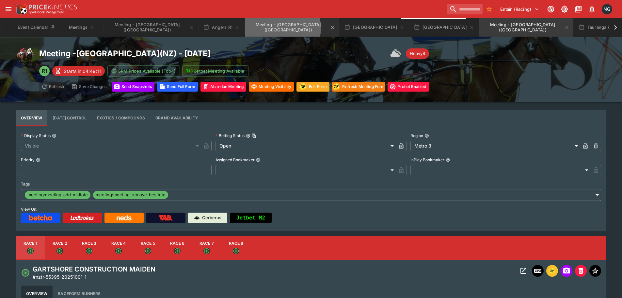
click at [245, 28] on button "Meeting - [GEOGRAPHIC_DATA] ([GEOGRAPHIC_DATA])" at bounding box center [292, 27] width 94 height 18
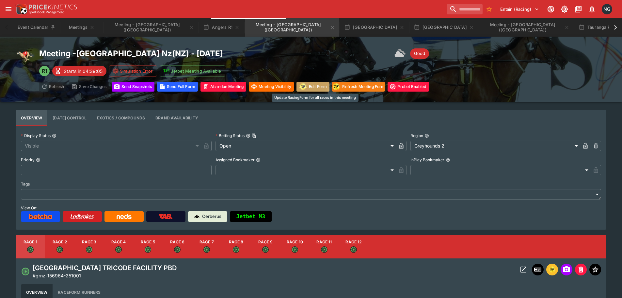
click at [314, 87] on button "Edit Form" at bounding box center [313, 87] width 33 height 10
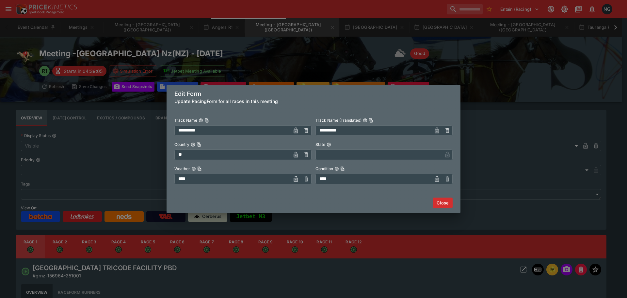
click at [249, 178] on input "****" at bounding box center [232, 178] width 116 height 10
type input "*****"
drag, startPoint x: 444, startPoint y: 202, endPoint x: 195, endPoint y: 105, distance: 266.8
click at [444, 202] on button "Close" at bounding box center [443, 202] width 20 height 10
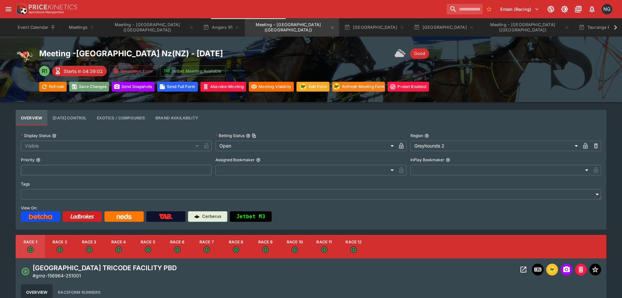
click at [94, 86] on button "Save Changes" at bounding box center [89, 87] width 40 height 10
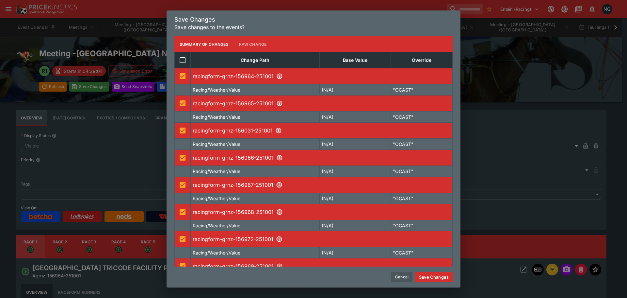
click at [435, 273] on button "Save Changes" at bounding box center [434, 276] width 38 height 10
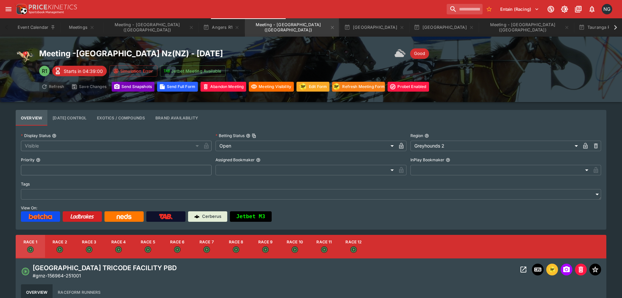
click at [139, 91] on button "Send Snapshot s" at bounding box center [133, 87] width 43 height 10
click at [79, 31] on button "Meetings" at bounding box center [82, 27] width 42 height 18
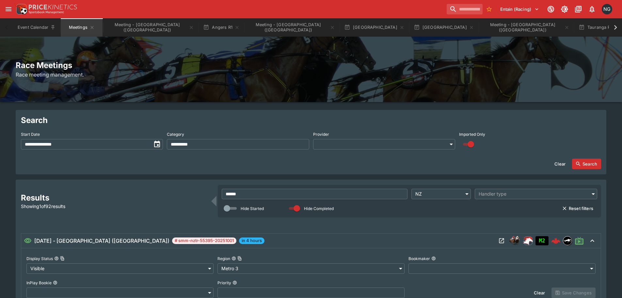
click at [388, 193] on input "******" at bounding box center [315, 194] width 186 height 10
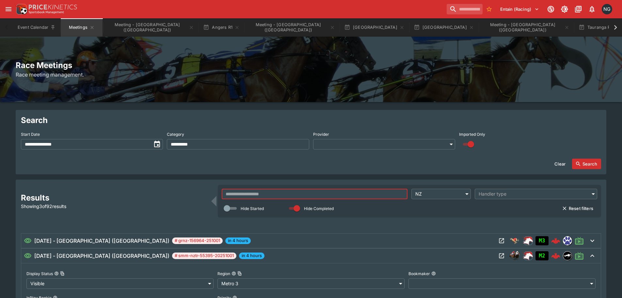
click at [459, 252] on div "[DATE] - [GEOGRAPHIC_DATA] ([GEOGRAPHIC_DATA]) # smm-nztr-55395-20251001 in 4 h…" at bounding box center [260, 256] width 473 height 8
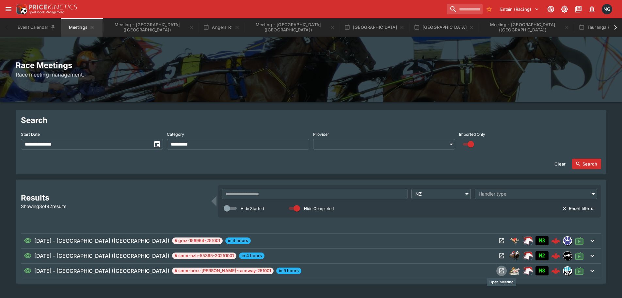
click at [501, 269] on icon "Open Meeting" at bounding box center [502, 270] width 7 height 7
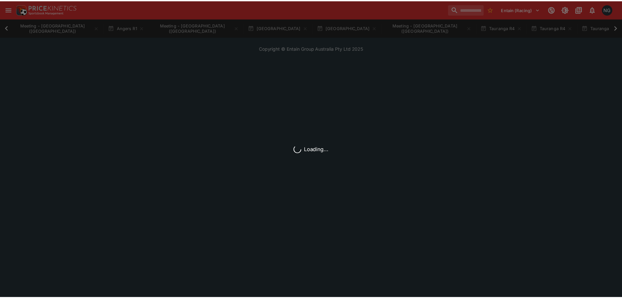
scroll to position [0, 377]
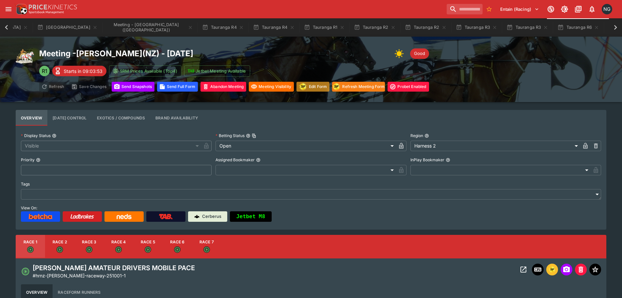
click at [308, 84] on img "racingform" at bounding box center [303, 86] width 9 height 8
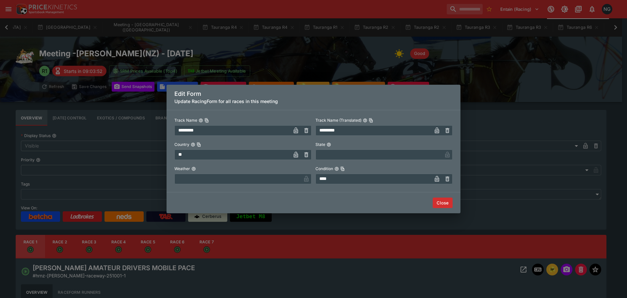
click at [231, 173] on input "text" at bounding box center [237, 178] width 127 height 10
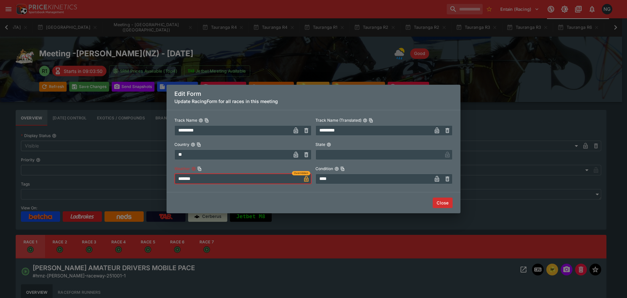
type input "*******"
click at [360, 180] on input "****" at bounding box center [374, 178] width 116 height 10
type input "****"
click at [441, 203] on button "Close" at bounding box center [443, 202] width 20 height 10
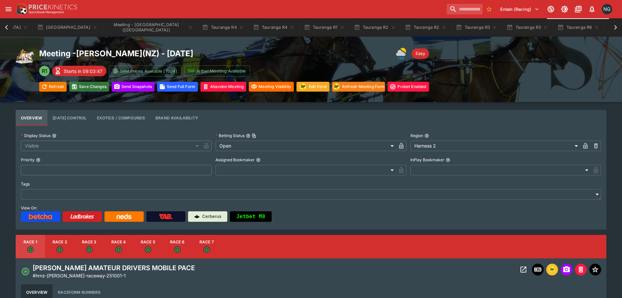
click at [90, 87] on button "Save Changes" at bounding box center [89, 87] width 40 height 10
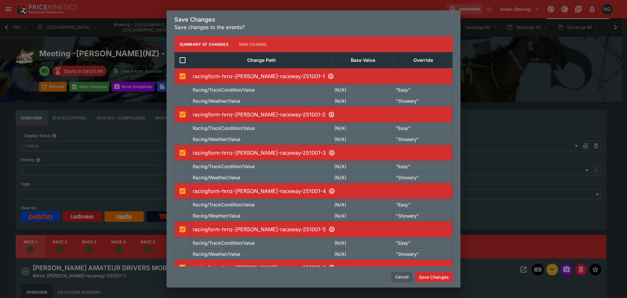
click at [438, 271] on div "Cancel Save Changes" at bounding box center [314, 276] width 294 height 21
click at [438, 274] on button "Save Changes" at bounding box center [434, 276] width 38 height 10
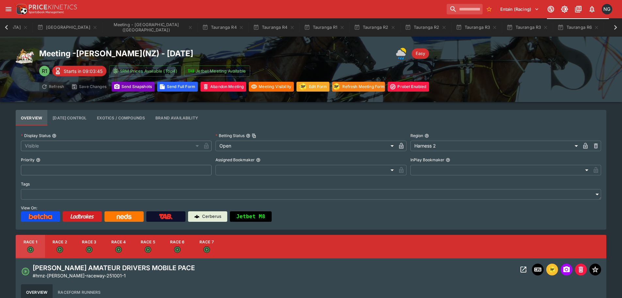
click at [129, 85] on button "Send Snapshot s" at bounding box center [133, 87] width 43 height 10
click at [103, 25] on button "Meeting - [GEOGRAPHIC_DATA] ([GEOGRAPHIC_DATA])" at bounding box center [150, 27] width 94 height 18
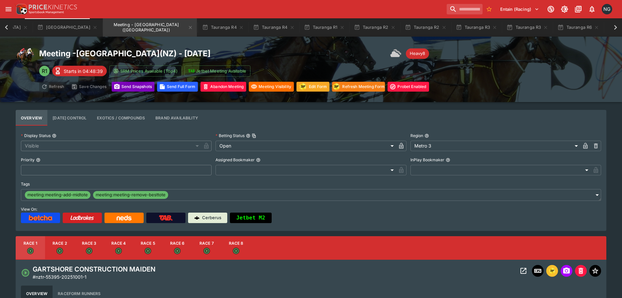
click at [134, 87] on button "Send Snapshot s" at bounding box center [133, 87] width 43 height 10
click at [5, 29] on icon at bounding box center [6, 27] width 9 height 9
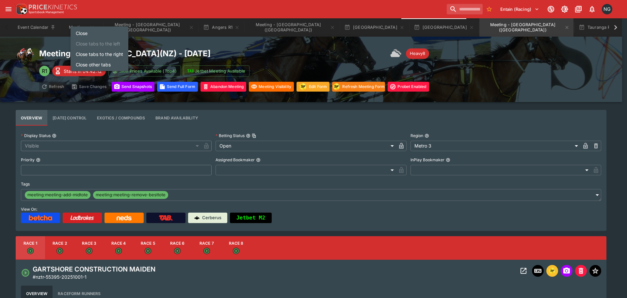
click at [98, 51] on li "Close tabs to the right" at bounding box center [100, 54] width 58 height 10
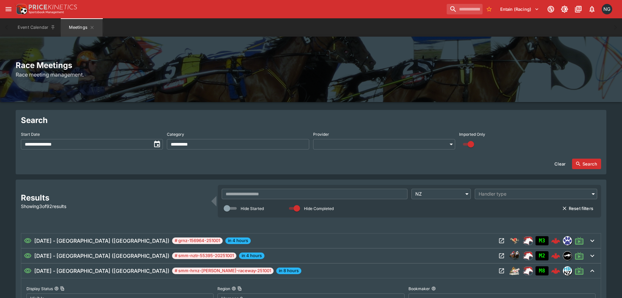
click at [168, 36] on div "Event Calendar Meetings" at bounding box center [311, 27] width 596 height 18
click at [465, 33] on div "Event Calendar Meetings" at bounding box center [311, 27] width 596 height 18
drag, startPoint x: 489, startPoint y: 30, endPoint x: 456, endPoint y: 18, distance: 35.0
click at [488, 30] on div "Event Calendar Meetings" at bounding box center [311, 27] width 596 height 18
click at [344, 192] on input "text" at bounding box center [315, 194] width 186 height 10
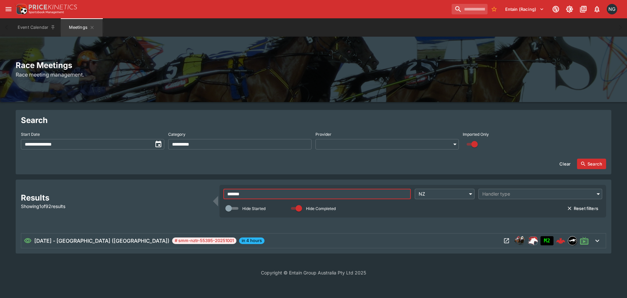
type input "*******"
click at [509, 240] on icon "Open Meeting" at bounding box center [506, 240] width 7 height 7
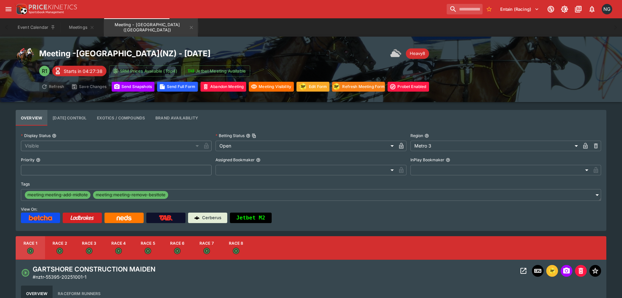
click at [59, 241] on button "Race 2" at bounding box center [59, 248] width 29 height 24
type input "**********"
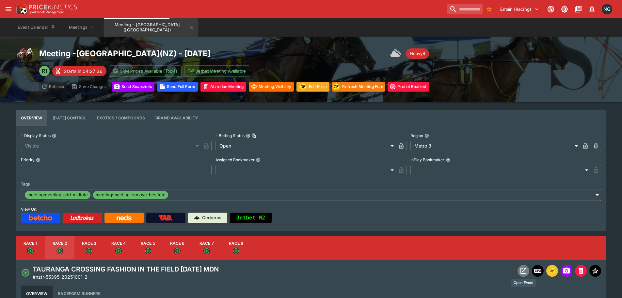
click at [525, 271] on icon "Open Event" at bounding box center [524, 271] width 8 height 8
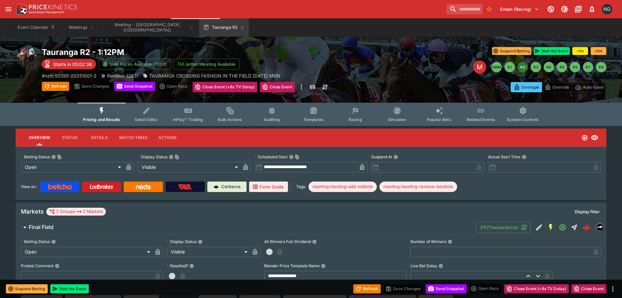
click at [362, 117] on span "Racing" at bounding box center [355, 119] width 13 height 5
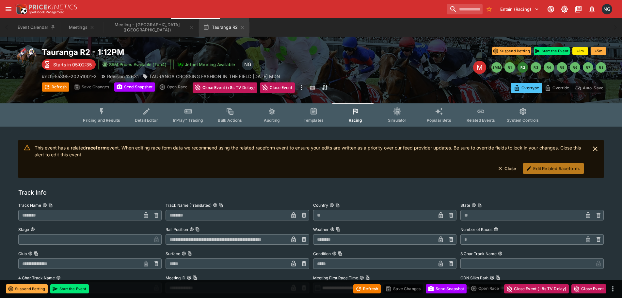
click at [537, 168] on button "Edit Related Raceform." at bounding box center [553, 168] width 61 height 10
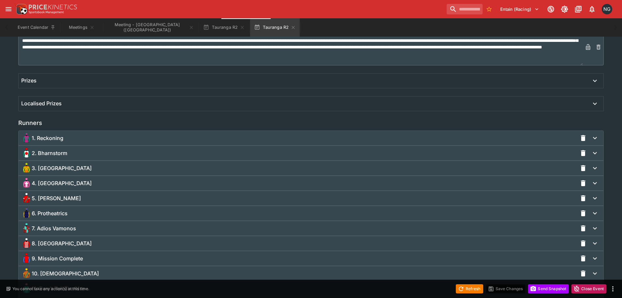
scroll to position [438, 0]
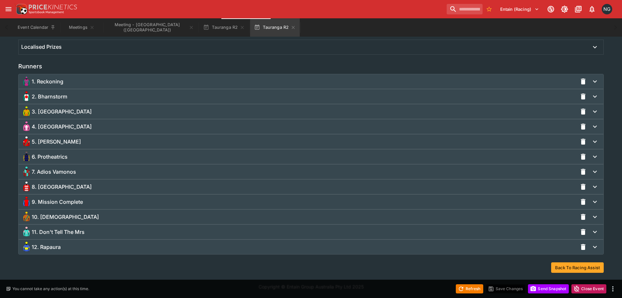
click at [75, 160] on div "6. Protheatrics" at bounding box center [299, 156] width 556 height 10
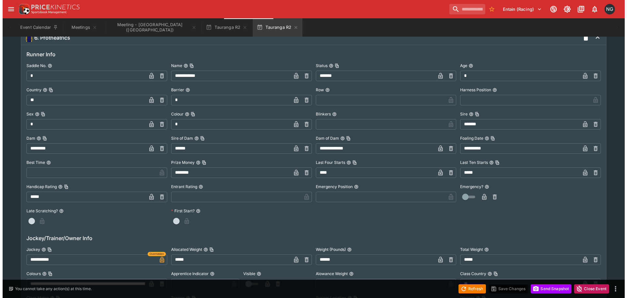
scroll to position [569, 0]
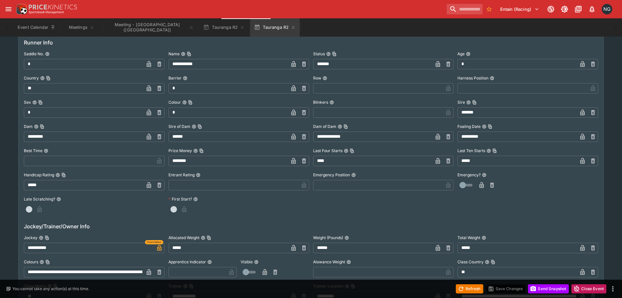
click at [103, 252] on input "**********" at bounding box center [89, 247] width 130 height 10
type input "**********"
click at [513, 287] on button "Save Changes" at bounding box center [506, 288] width 40 height 9
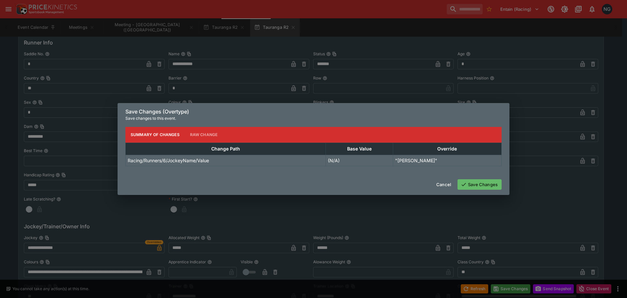
click at [471, 182] on button "Save Changes" at bounding box center [480, 184] width 44 height 10
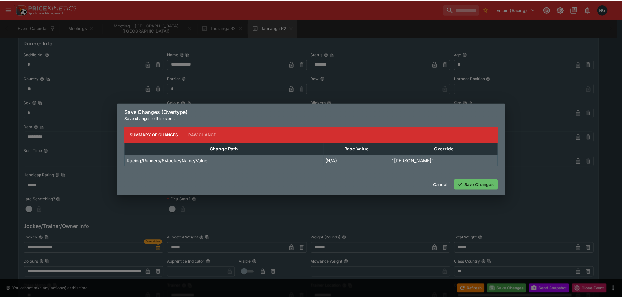
scroll to position [0, 0]
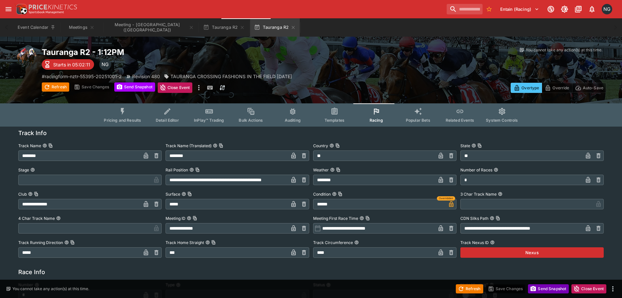
click at [531, 289] on icon "button" at bounding box center [534, 288] width 6 height 5
click at [532, 290] on icon "button" at bounding box center [534, 288] width 6 height 5
click at [291, 29] on icon "button" at bounding box center [293, 27] width 5 height 5
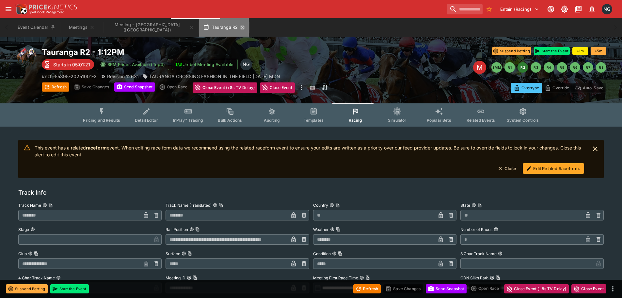
click at [240, 27] on icon "button" at bounding box center [242, 27] width 5 height 5
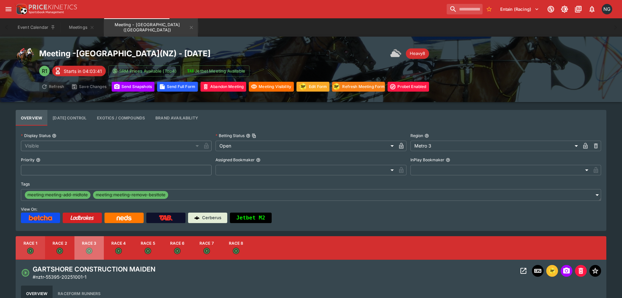
click at [94, 247] on button "Race 3" at bounding box center [88, 248] width 29 height 24
type input "**********"
click at [522, 271] on icon "Open Event" at bounding box center [524, 271] width 8 height 8
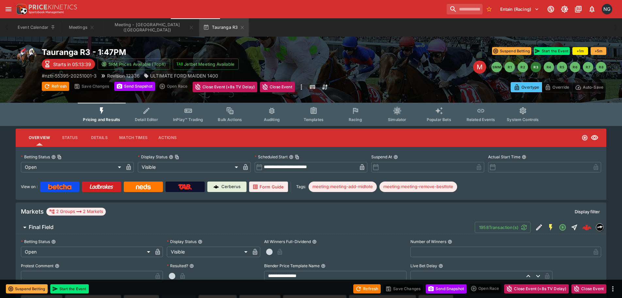
click at [358, 111] on icon "Event type filters" at bounding box center [356, 111] width 8 height 8
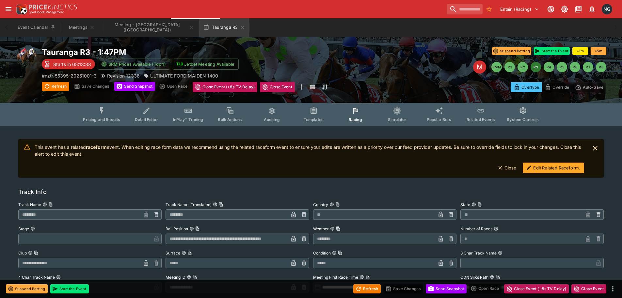
click at [551, 162] on button "Edit Related Raceform." at bounding box center [553, 167] width 61 height 10
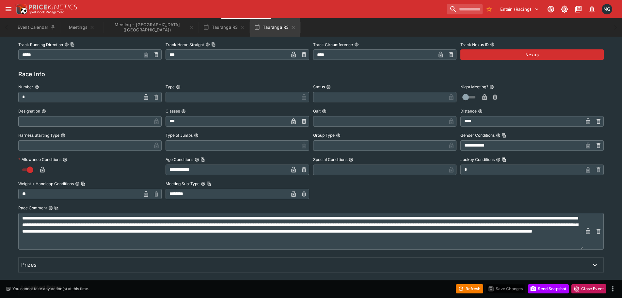
scroll to position [359, 0]
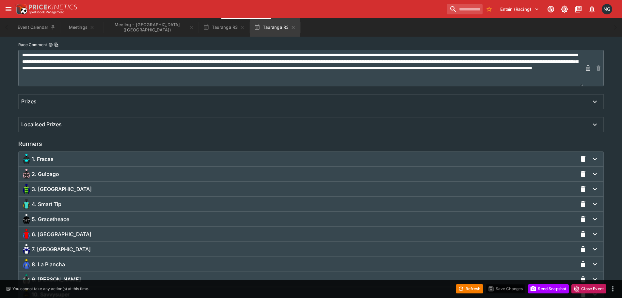
click at [91, 195] on div "3. [GEOGRAPHIC_DATA]" at bounding box center [311, 189] width 585 height 14
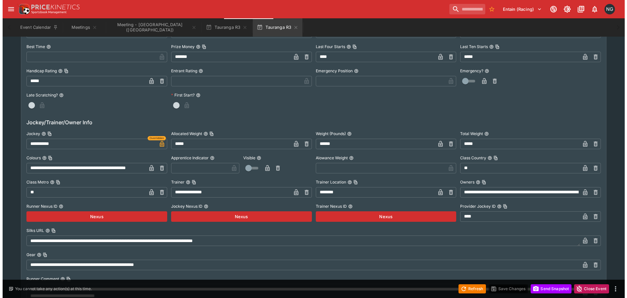
scroll to position [655, 0]
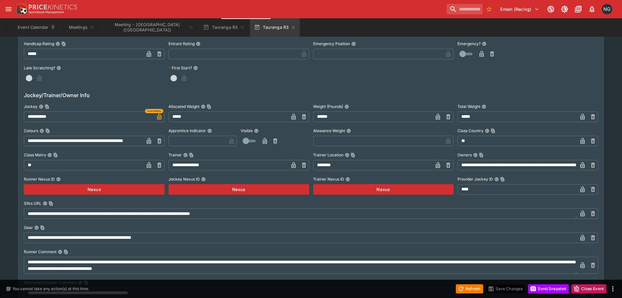
click at [86, 124] on div "**********" at bounding box center [311, 212] width 575 height 220
click at [86, 116] on input "**********" at bounding box center [89, 116] width 130 height 10
type input "**********"
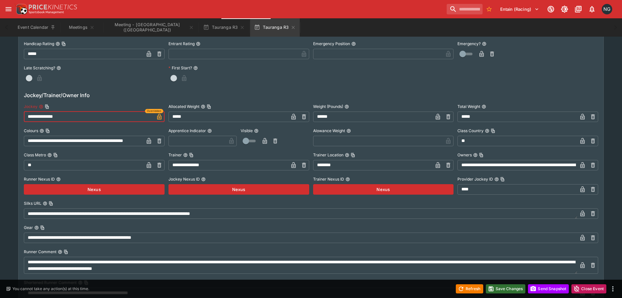
click at [494, 289] on button "Save Changes" at bounding box center [506, 288] width 40 height 9
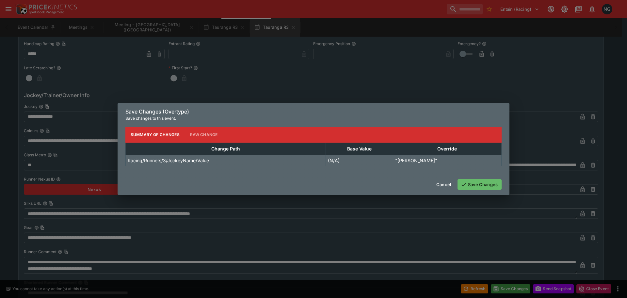
click at [481, 183] on button "Save Changes" at bounding box center [480, 184] width 44 height 10
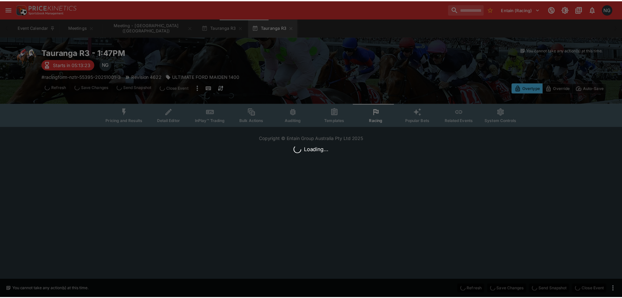
scroll to position [0, 0]
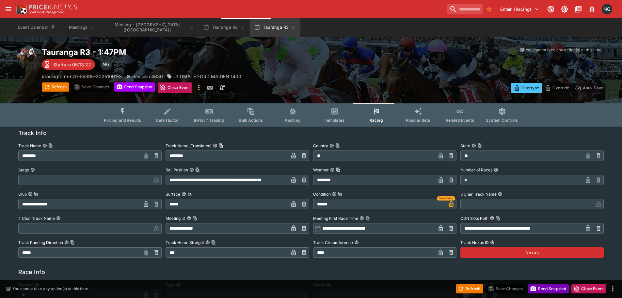
click at [531, 288] on icon "button" at bounding box center [534, 288] width 6 height 5
click at [444, 19] on div "Event Calendar Meetings Meeting - [GEOGRAPHIC_DATA] ([GEOGRAPHIC_DATA]) [GEOGRA…" at bounding box center [311, 27] width 596 height 18
click at [82, 25] on button "Meetings" at bounding box center [82, 27] width 42 height 18
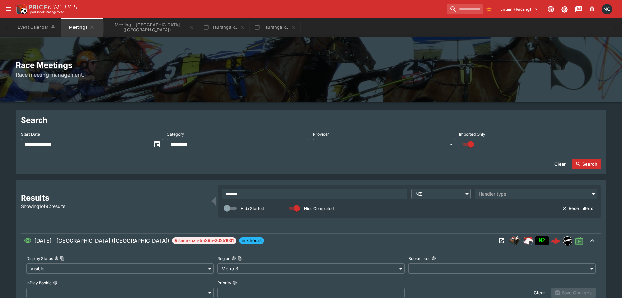
click at [106, 138] on label "Start Date" at bounding box center [92, 134] width 142 height 10
click at [106, 140] on input "**********" at bounding box center [86, 144] width 130 height 10
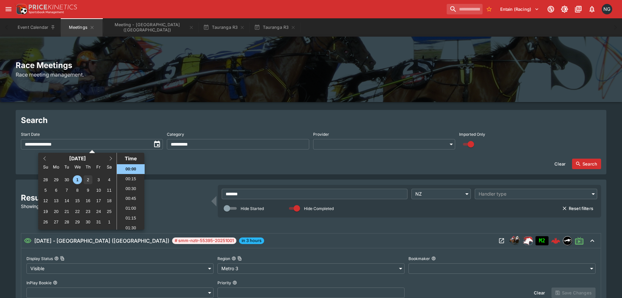
click at [90, 175] on div "2" at bounding box center [88, 179] width 9 height 9
type input "**********"
click at [273, 196] on input "*******" at bounding box center [315, 194] width 186 height 10
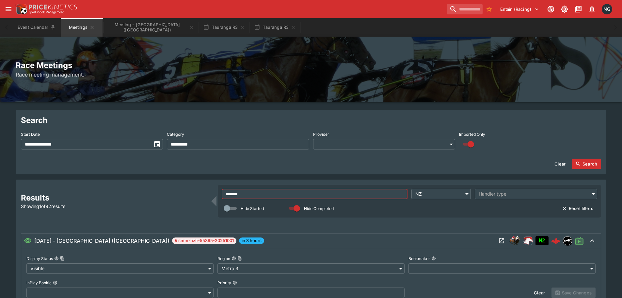
click at [273, 196] on input "*******" at bounding box center [315, 194] width 186 height 10
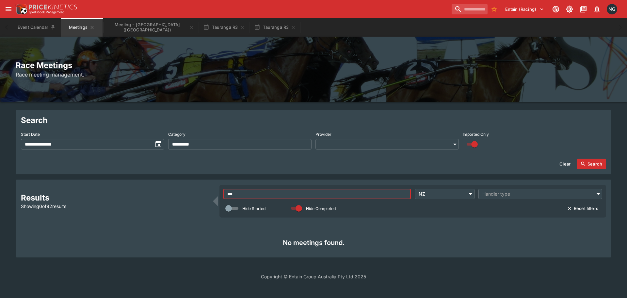
type input "***"
click at [423, 194] on body "**********" at bounding box center [313, 143] width 627 height 287
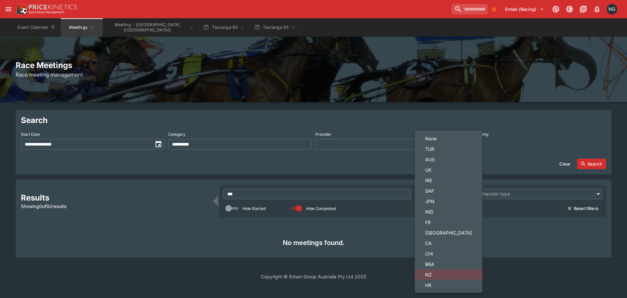
click at [437, 138] on span "None" at bounding box center [448, 138] width 47 height 7
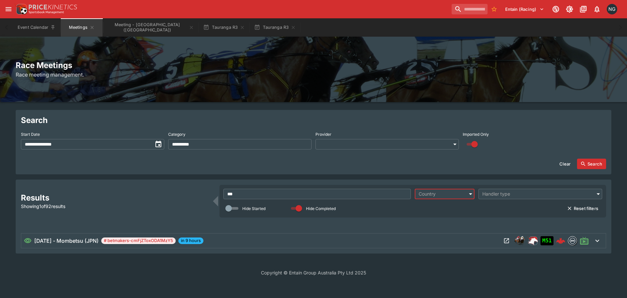
click at [595, 163] on button "Search" at bounding box center [591, 163] width 29 height 10
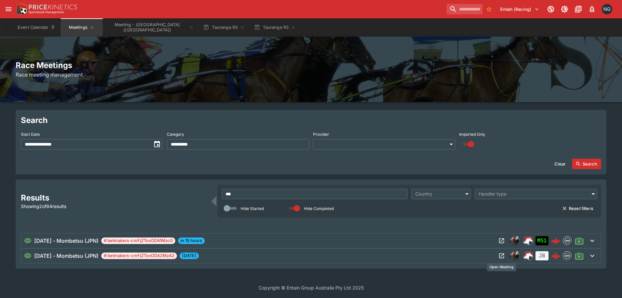
click at [501, 254] on icon "Open Meeting" at bounding box center [502, 255] width 7 height 7
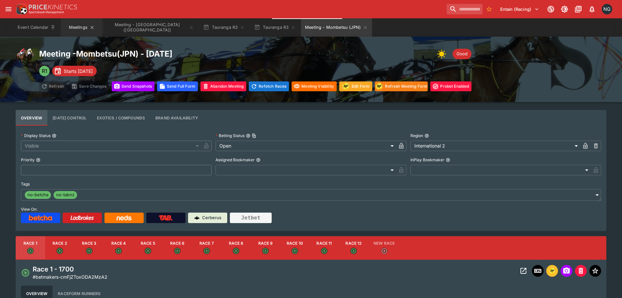
click at [73, 25] on button "Meetings" at bounding box center [82, 27] width 42 height 18
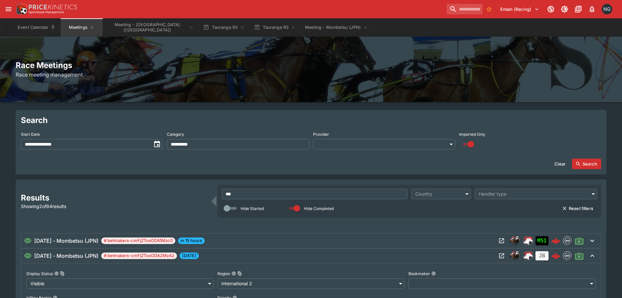
click at [259, 192] on input "***" at bounding box center [315, 194] width 186 height 10
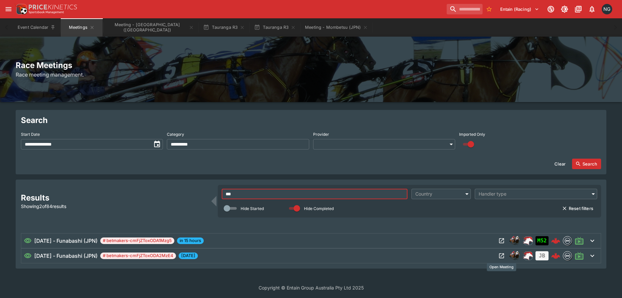
type input "***"
click at [501, 258] on icon "Open Meeting" at bounding box center [502, 255] width 7 height 7
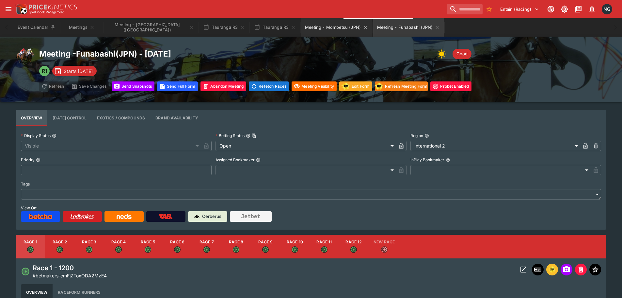
click at [312, 23] on button "Meeting - Mombetsu (JPN)" at bounding box center [336, 27] width 71 height 18
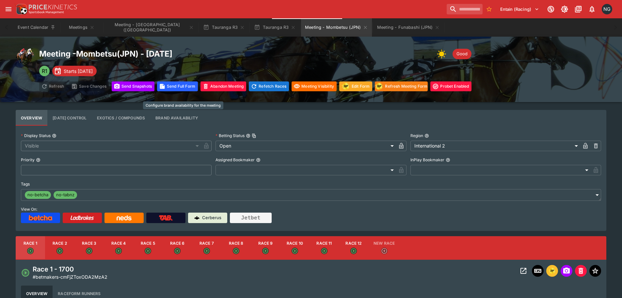
click at [178, 116] on button "Brand Availability" at bounding box center [176, 118] width 53 height 16
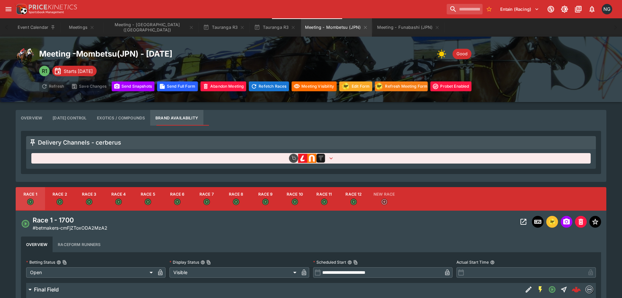
click at [338, 157] on button "button" at bounding box center [311, 158] width 560 height 10
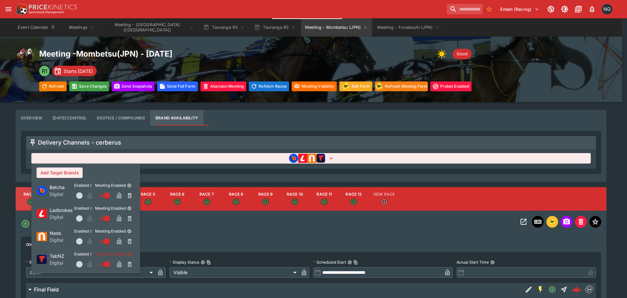
click at [492, 122] on div at bounding box center [313, 149] width 627 height 298
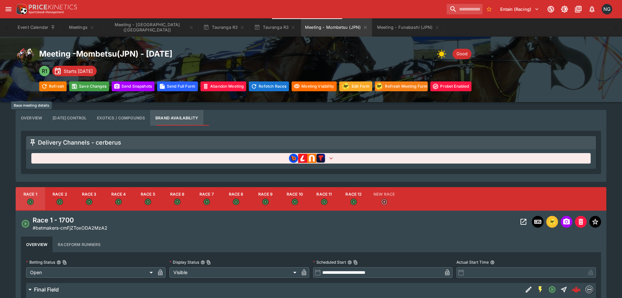
click at [41, 114] on button "Overview" at bounding box center [32, 118] width 32 height 16
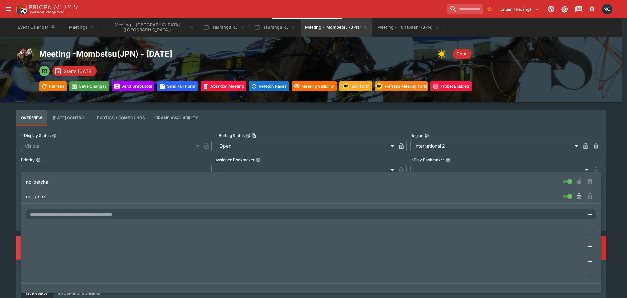
click at [8, 183] on div at bounding box center [313, 149] width 627 height 298
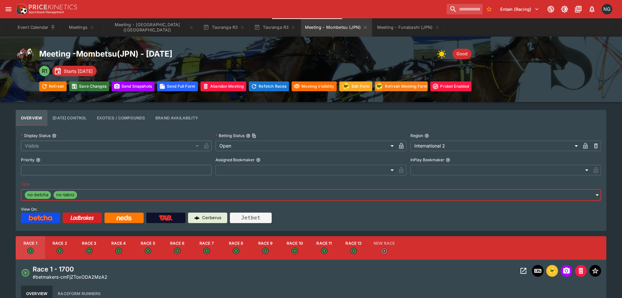
click at [88, 86] on button "Save Changes" at bounding box center [89, 86] width 40 height 10
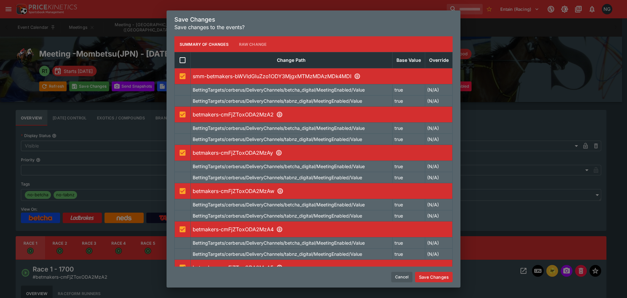
click at [432, 272] on button "Save Changes" at bounding box center [434, 276] width 38 height 10
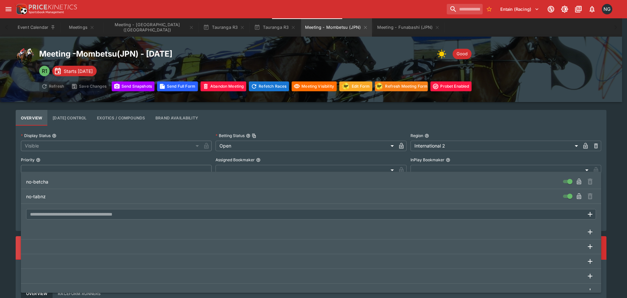
click at [539, 95] on div at bounding box center [313, 149] width 627 height 298
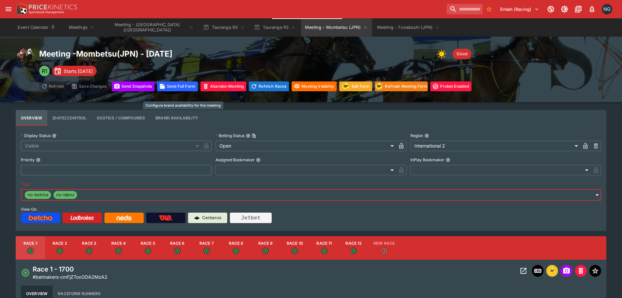
click at [171, 120] on button "Brand Availability" at bounding box center [176, 118] width 53 height 16
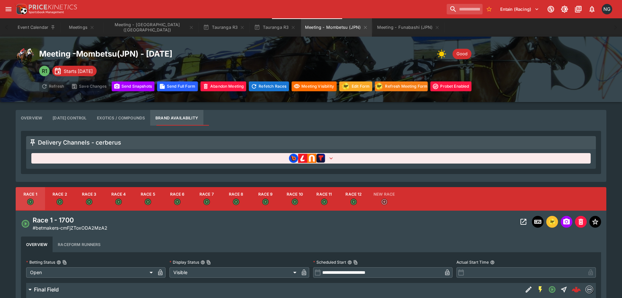
click at [244, 155] on button "button" at bounding box center [311, 158] width 560 height 10
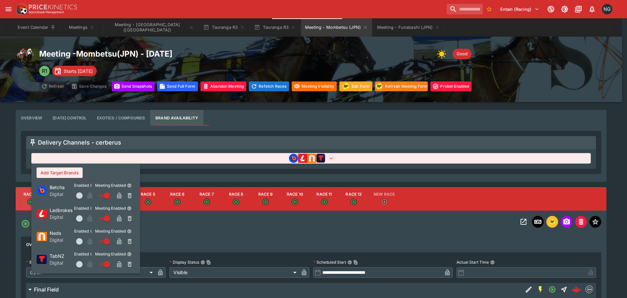
click at [244, 155] on div at bounding box center [313, 149] width 627 height 298
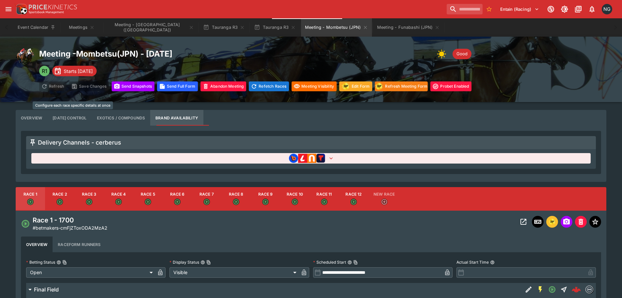
click at [48, 117] on button "[DATE] Control" at bounding box center [69, 118] width 44 height 16
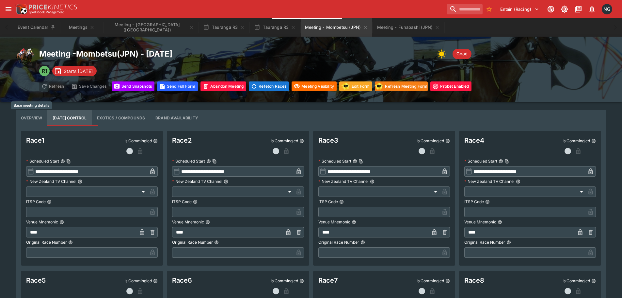
click at [41, 117] on button "Overview" at bounding box center [32, 118] width 32 height 16
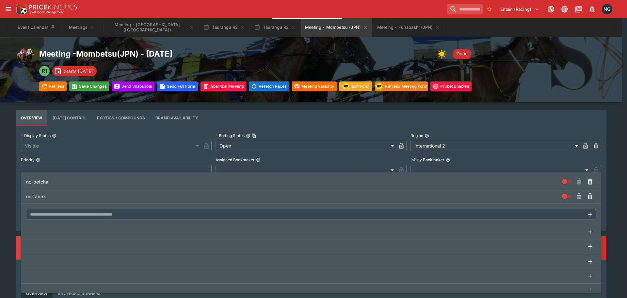
click at [533, 95] on div at bounding box center [313, 149] width 627 height 298
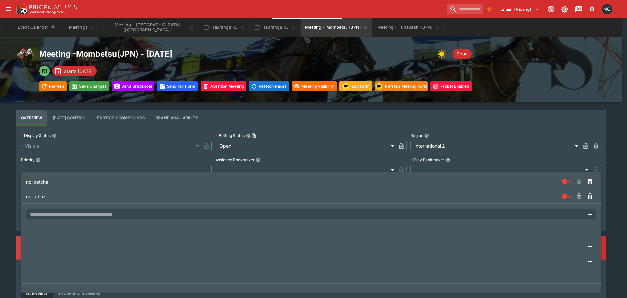
click at [0, 136] on div at bounding box center [313, 149] width 627 height 298
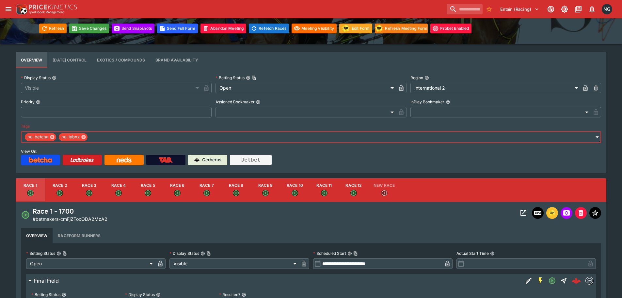
scroll to position [33, 0]
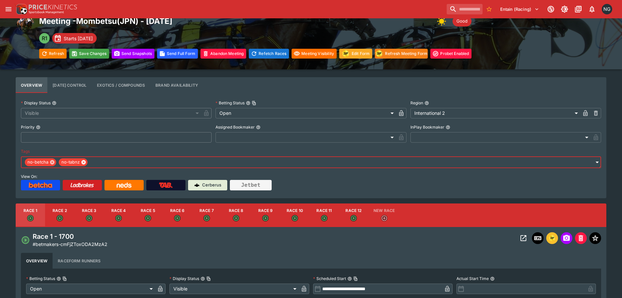
click at [83, 163] on icon at bounding box center [83, 162] width 4 height 4
type input "**********"
click at [54, 162] on icon at bounding box center [52, 162] width 4 height 4
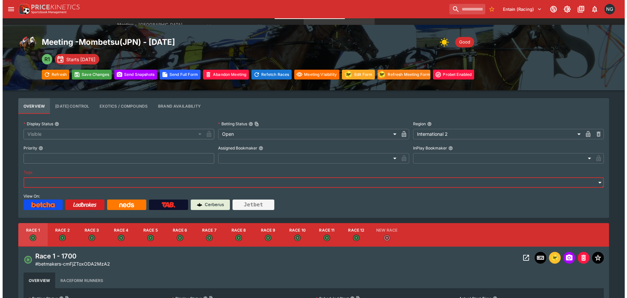
scroll to position [0, 0]
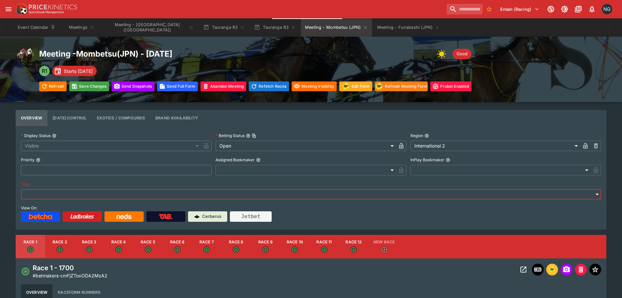
click at [77, 86] on icon "button" at bounding box center [74, 86] width 7 height 7
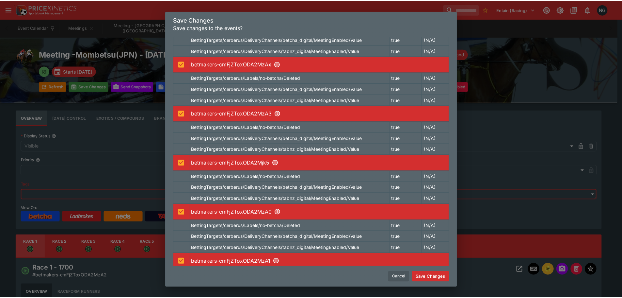
scroll to position [451, 0]
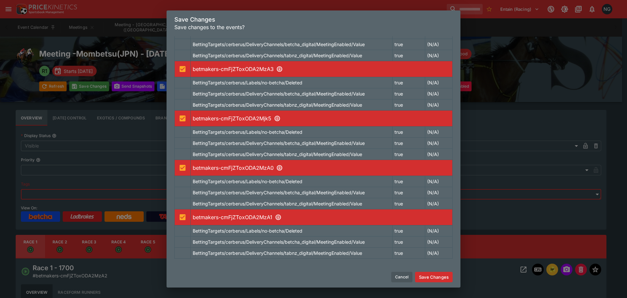
click at [430, 277] on button "Save Changes" at bounding box center [434, 276] width 38 height 10
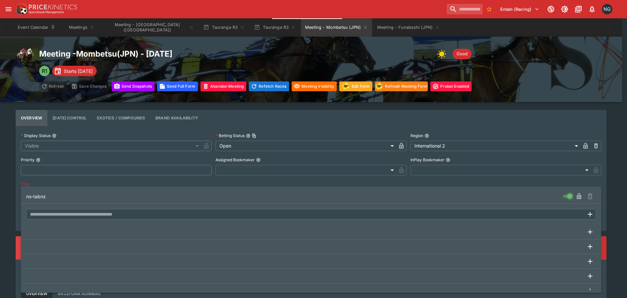
type input "**********"
click at [284, 194] on span "no-tabnz" at bounding box center [293, 196] width 535 height 7
click at [0, 159] on div at bounding box center [313, 149] width 627 height 298
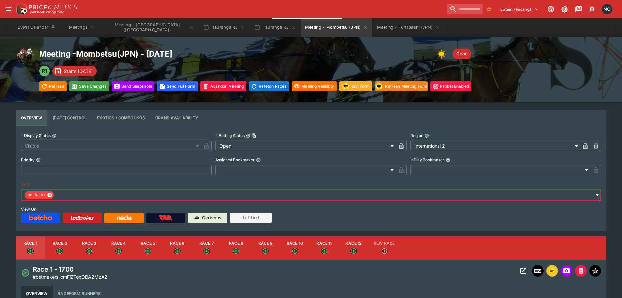
click at [50, 194] on icon at bounding box center [49, 194] width 5 height 5
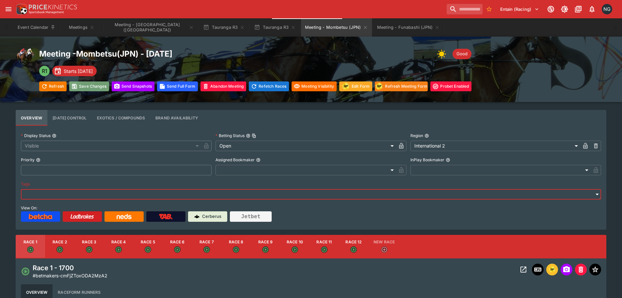
click at [88, 89] on button "Save Changes" at bounding box center [89, 86] width 40 height 10
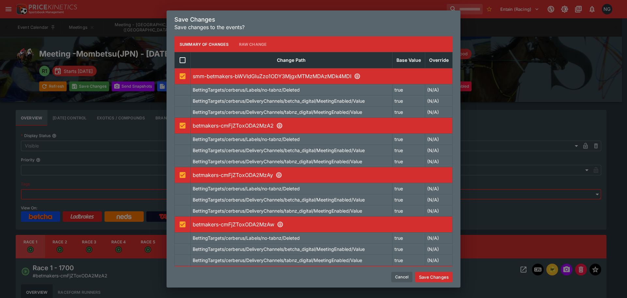
click at [448, 278] on button "Save Changes" at bounding box center [434, 276] width 38 height 10
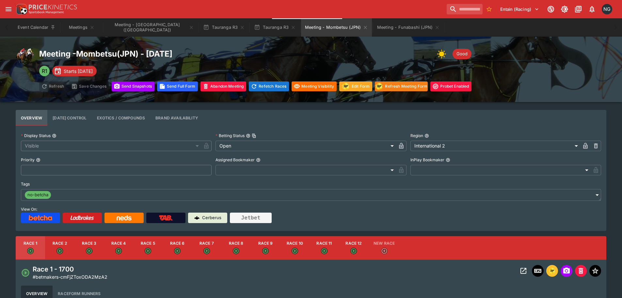
click at [519, 86] on div "Meeting - Mombetsu ( JPN ) - [DATE] Good R1 Starts [DATE] Refresh Save Changes …" at bounding box center [311, 69] width 591 height 44
click at [171, 114] on button "Brand Availability" at bounding box center [176, 118] width 53 height 16
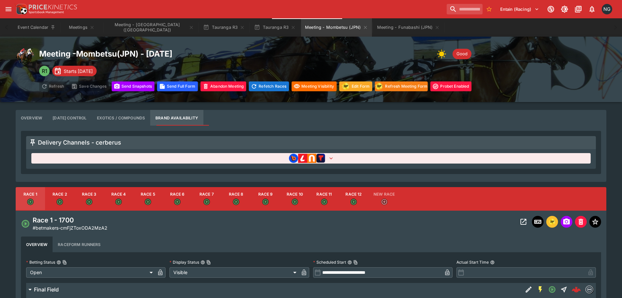
click at [381, 163] on div at bounding box center [311, 161] width 570 height 16
click at [375, 159] on button "button" at bounding box center [311, 158] width 560 height 10
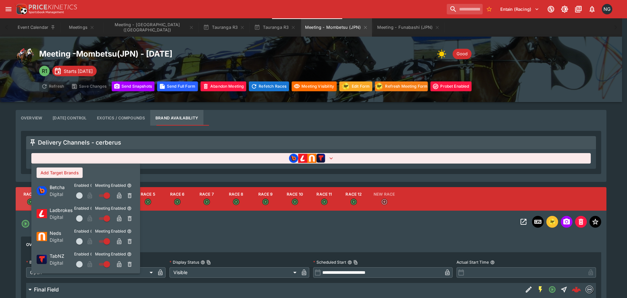
click at [375, 159] on div at bounding box center [313, 149] width 627 height 298
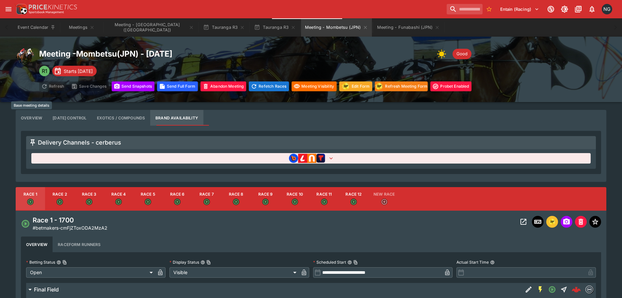
click at [38, 118] on button "Overview" at bounding box center [32, 118] width 32 height 16
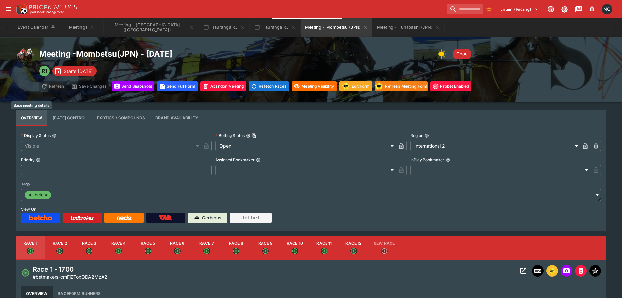
click at [520, 85] on div "Meeting - Mombetsu ( JPN ) - [DATE] Good R1 Starts [DATE] Refresh Save Changes …" at bounding box center [311, 69] width 591 height 44
click at [129, 88] on button "Send Snapshot s" at bounding box center [133, 86] width 43 height 10
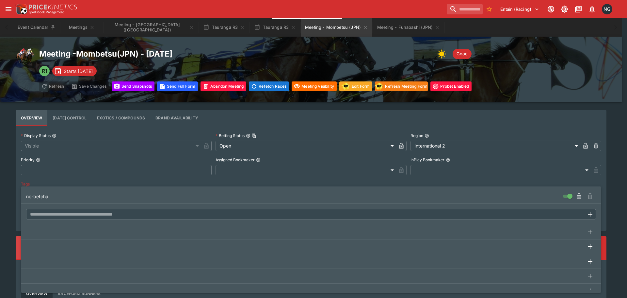
click at [418, 190] on li "no-betcha" at bounding box center [311, 196] width 581 height 15
click at [71, 28] on div at bounding box center [313, 149] width 627 height 298
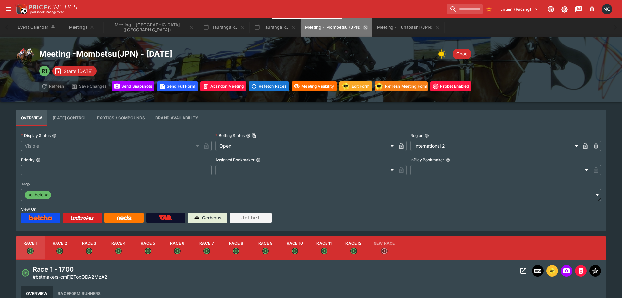
click at [363, 27] on icon "Meeting - Mombetsu (JPN)" at bounding box center [365, 27] width 5 height 5
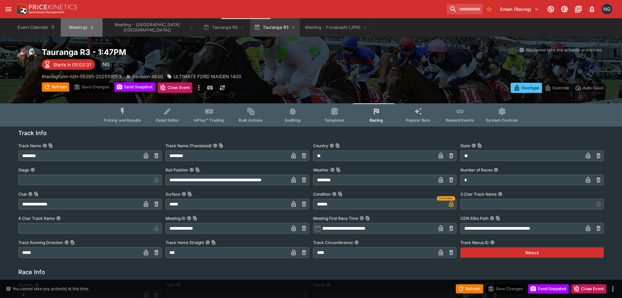
click at [78, 23] on button "Meetings" at bounding box center [82, 27] width 42 height 18
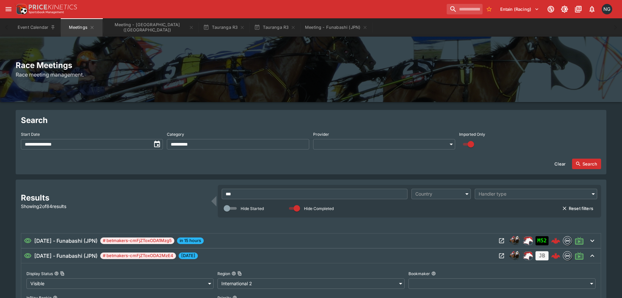
click at [585, 162] on button "Search" at bounding box center [586, 163] width 29 height 10
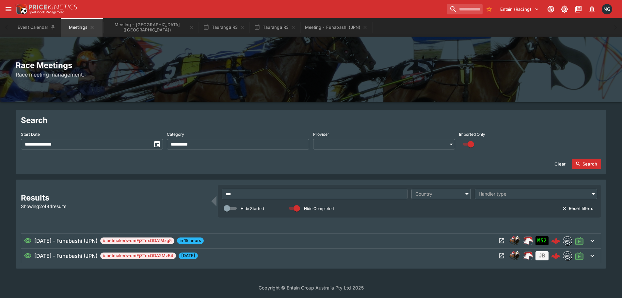
click at [333, 191] on input "***" at bounding box center [315, 194] width 186 height 10
type input "***"
click at [501, 253] on icon "Open Meeting" at bounding box center [502, 255] width 7 height 7
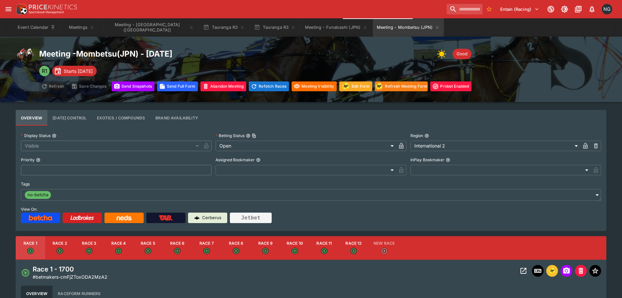
click at [168, 214] on link at bounding box center [165, 217] width 39 height 10
click at [432, 24] on div "Event Calendar Meetings Meeting - [GEOGRAPHIC_DATA] ([GEOGRAPHIC_DATA]) [GEOGRA…" at bounding box center [311, 27] width 596 height 18
click at [511, 54] on div "Meeting - Mombetsu ( JPN ) - [DATE] Good R1 Starts [DATE] Refresh Save Changes …" at bounding box center [311, 69] width 591 height 44
click at [355, 40] on div "Meeting - Mombetsu ( JPN ) - [DATE] Good R1 Starts [DATE] Refresh Save Changes …" at bounding box center [311, 69] width 622 height 65
click at [49, 191] on span "no-betcha" at bounding box center [38, 194] width 26 height 7
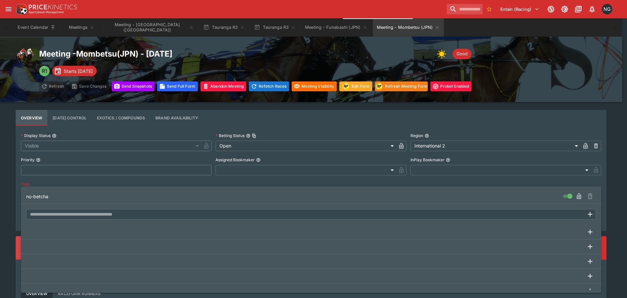
click at [0, 163] on div at bounding box center [313, 149] width 627 height 298
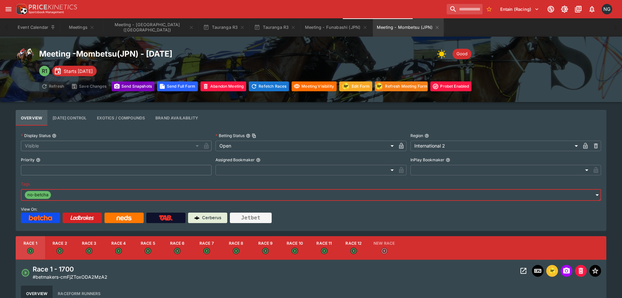
click at [123, 83] on button "Send Snapshot s" at bounding box center [133, 86] width 43 height 10
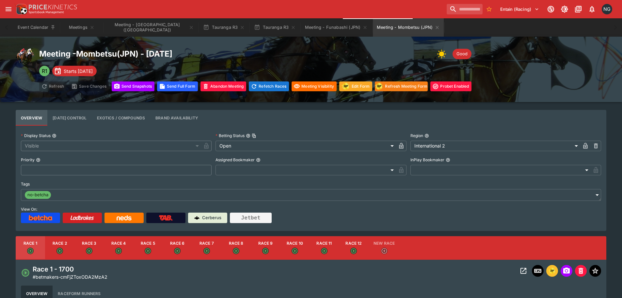
click at [545, 53] on div "Meeting - Mombetsu ( JPN ) - [DATE] Good R1 Starts [DATE] Refresh Save Changes …" at bounding box center [311, 69] width 591 height 44
click at [449, 27] on div "Event Calendar Meetings Meeting - [GEOGRAPHIC_DATA] ([GEOGRAPHIC_DATA]) [GEOGRA…" at bounding box center [311, 27] width 596 height 18
click at [166, 119] on button "Brand Availability" at bounding box center [176, 118] width 53 height 16
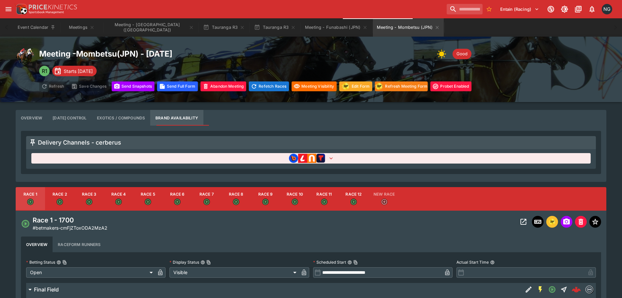
click at [279, 158] on button "button" at bounding box center [311, 158] width 560 height 10
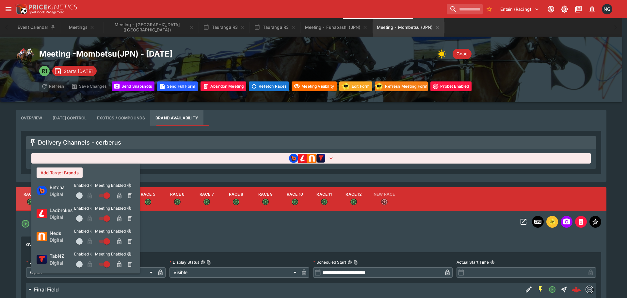
click at [0, 164] on div at bounding box center [313, 149] width 627 height 298
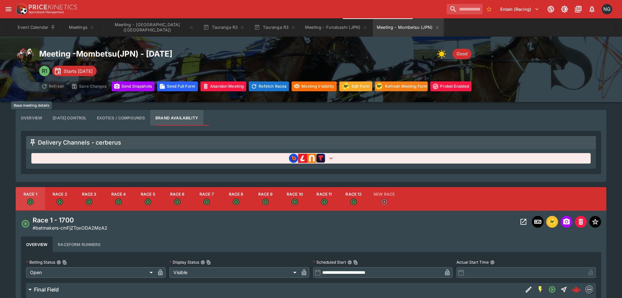
click at [34, 119] on button "Overview" at bounding box center [32, 118] width 32 height 16
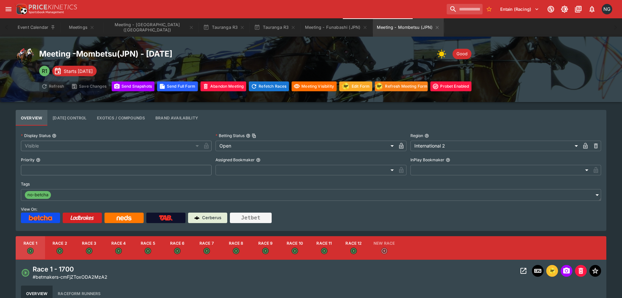
drag, startPoint x: 461, startPoint y: 123, endPoint x: 453, endPoint y: 122, distance: 8.3
click at [460, 123] on div "Overview [DATE] Control Exotics / Compounds Brand Availability" at bounding box center [311, 118] width 591 height 16
click at [132, 81] on button "Send Snapshot s" at bounding box center [133, 86] width 43 height 10
click at [301, 34] on button "Meeting - Funabashi (JPN)" at bounding box center [336, 27] width 71 height 18
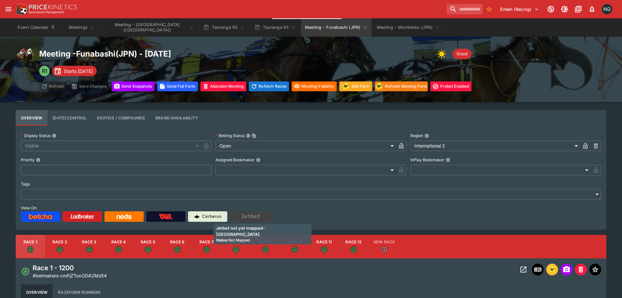
click at [250, 218] on button "Jetbet" at bounding box center [251, 216] width 42 height 10
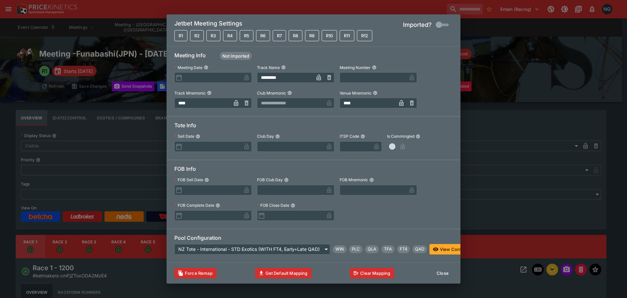
click at [290, 103] on input "text" at bounding box center [290, 103] width 67 height 10
click at [288, 109] on li "JAPD" at bounding box center [295, 111] width 77 height 10
type input "****"
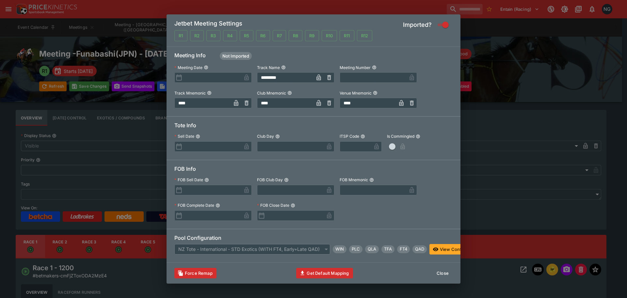
click at [323, 275] on button "Get Default Mapping" at bounding box center [324, 273] width 57 height 10
type input "**********"
type input "**"
type input "**********"
type input "***"
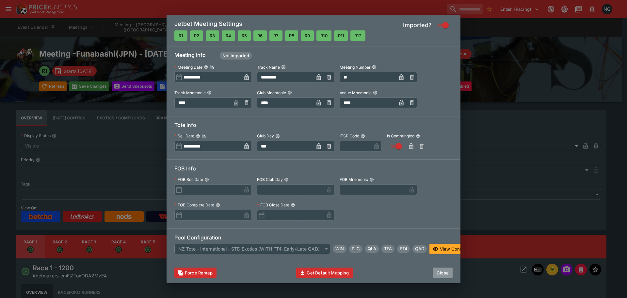
click at [448, 273] on button "Close" at bounding box center [443, 272] width 20 height 10
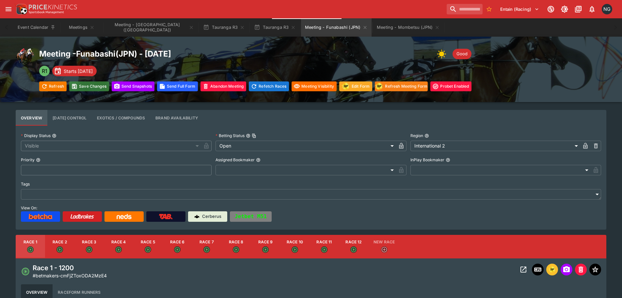
click at [101, 87] on button "Save Changes" at bounding box center [89, 86] width 40 height 10
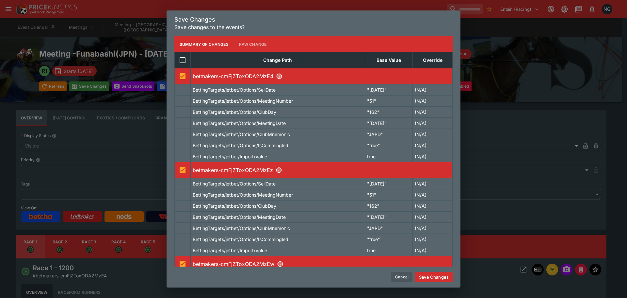
click at [433, 275] on button "Save Changes" at bounding box center [434, 276] width 38 height 10
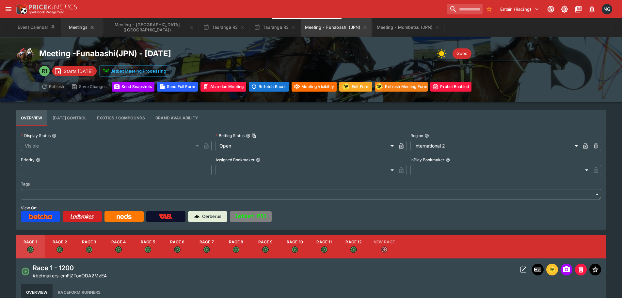
click at [72, 28] on button "Meetings" at bounding box center [82, 27] width 42 height 18
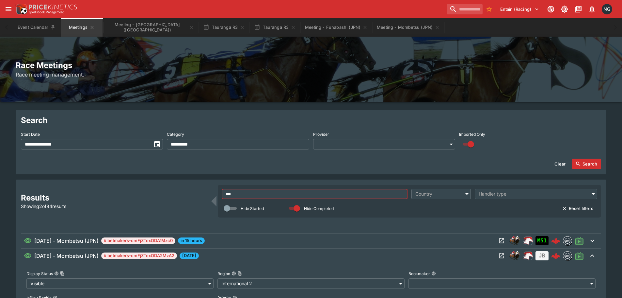
click at [358, 195] on input "***" at bounding box center [315, 194] width 186 height 10
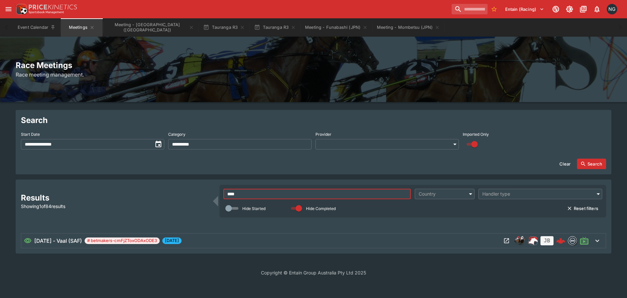
type input "****"
click at [502, 241] on button "Open Meeting" at bounding box center [506, 240] width 10 height 10
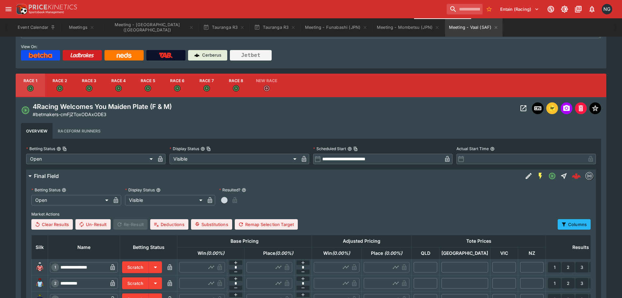
scroll to position [196, 0]
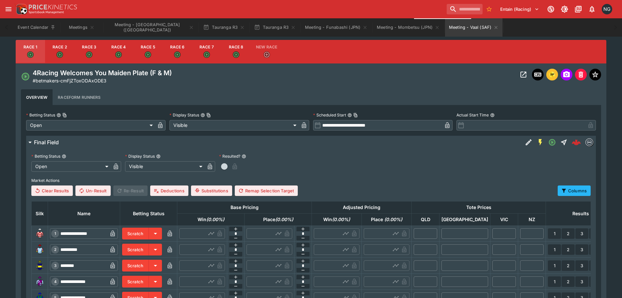
click at [124, 54] on button "Race 4" at bounding box center [118, 52] width 29 height 24
type input "**********"
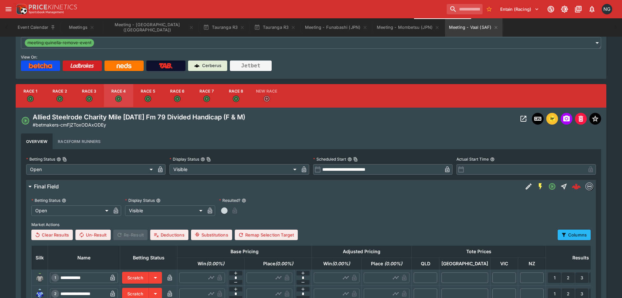
scroll to position [98, 0]
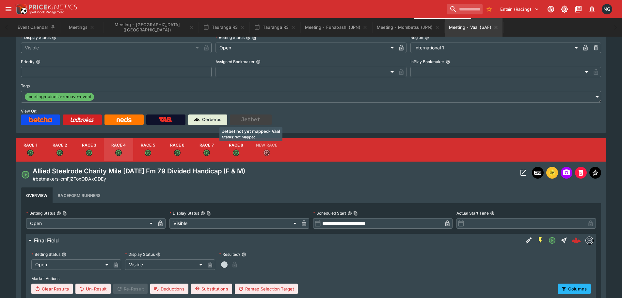
click at [253, 117] on button "Jetbet" at bounding box center [251, 119] width 42 height 10
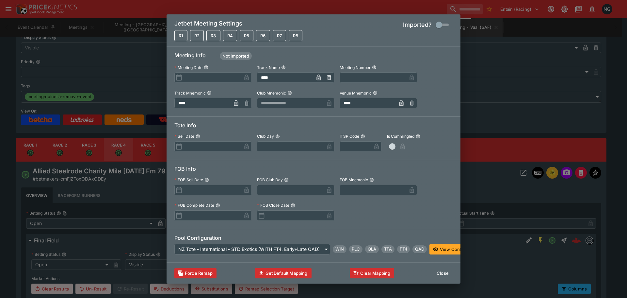
click at [284, 104] on input "text" at bounding box center [290, 103] width 67 height 10
click at [285, 115] on li "SAFR" at bounding box center [295, 111] width 77 height 10
type input "****"
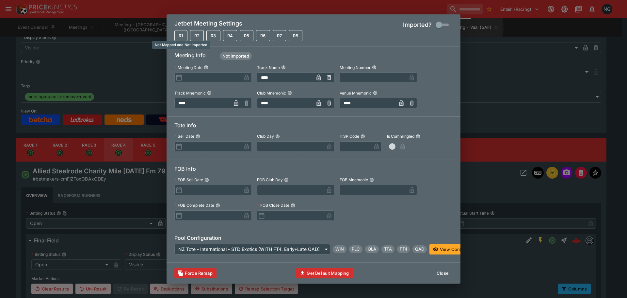
click at [188, 32] on button "R1" at bounding box center [180, 35] width 13 height 11
drag, startPoint x: 198, startPoint y: 31, endPoint x: 210, endPoint y: 31, distance: 11.8
click at [199, 31] on button "R2" at bounding box center [197, 35] width 14 height 11
drag, startPoint x: 212, startPoint y: 31, endPoint x: 224, endPoint y: 32, distance: 12.1
click at [212, 31] on button "R3" at bounding box center [213, 35] width 14 height 11
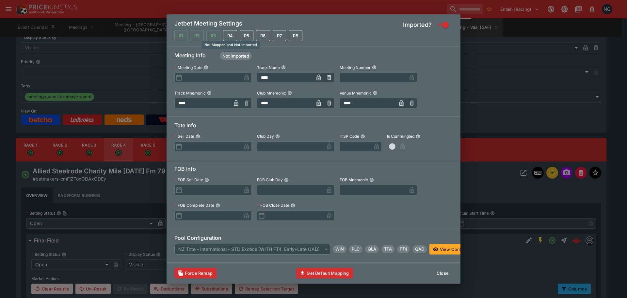
click at [229, 32] on button "R4" at bounding box center [230, 35] width 14 height 11
click at [339, 272] on button "Get Default Mapping" at bounding box center [324, 273] width 57 height 10
type input "**********"
type input "**"
type input "**********"
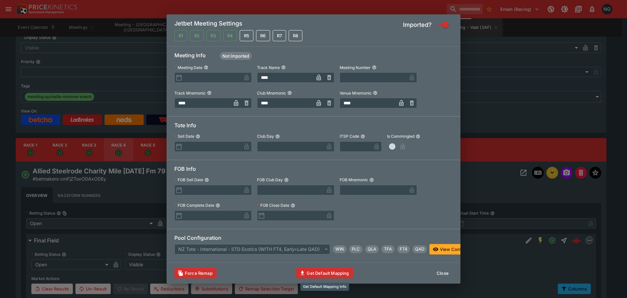
type input "**"
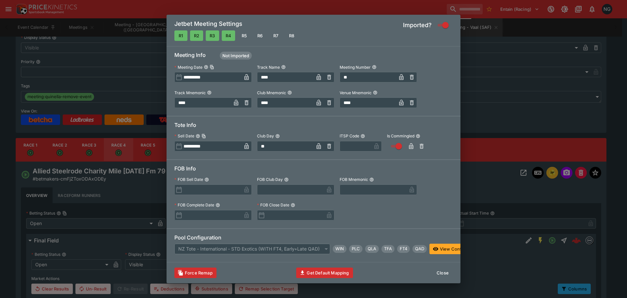
click at [447, 274] on button "Close" at bounding box center [443, 272] width 20 height 10
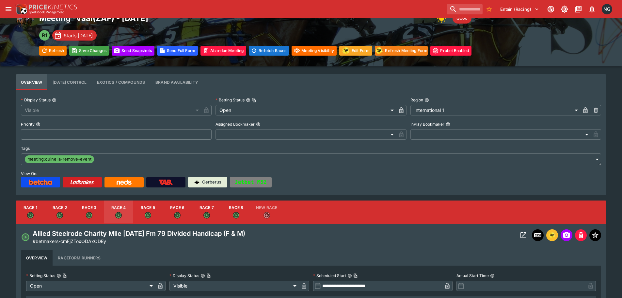
scroll to position [0, 0]
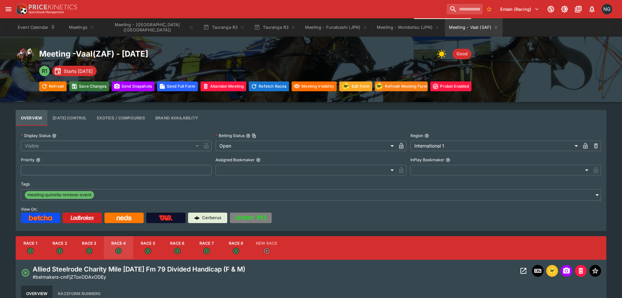
click at [95, 89] on button "Save Changes" at bounding box center [89, 86] width 40 height 10
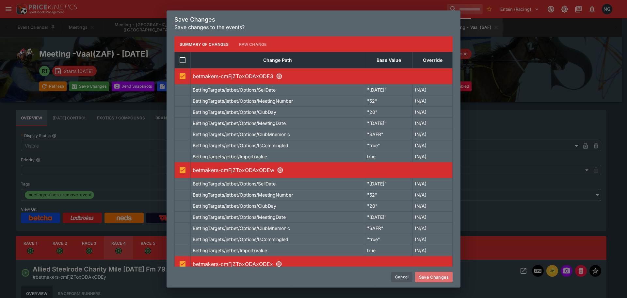
click at [438, 276] on button "Save Changes" at bounding box center [434, 276] width 38 height 10
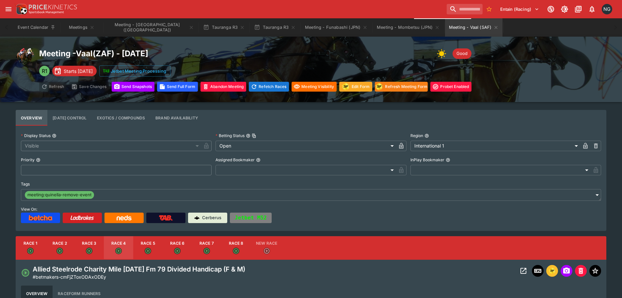
click at [525, 270] on icon "Open Event" at bounding box center [524, 271] width 8 height 8
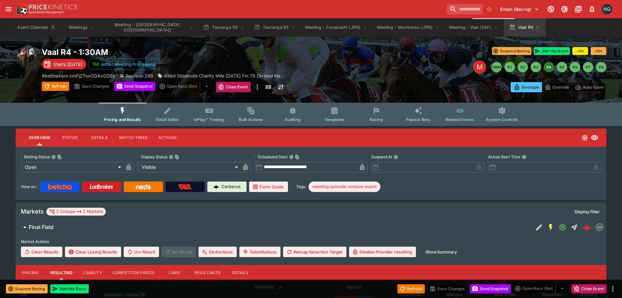
click at [171, 113] on icon "Event type filters" at bounding box center [167, 111] width 8 height 8
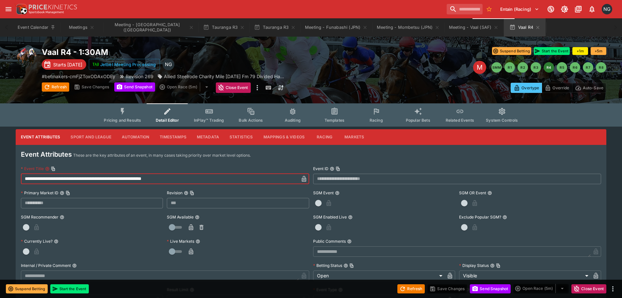
drag, startPoint x: 89, startPoint y: 178, endPoint x: 113, endPoint y: 180, distance: 24.6
click at [113, 180] on input "**********" at bounding box center [160, 178] width 278 height 10
drag, startPoint x: 88, startPoint y: 179, endPoint x: 125, endPoint y: 183, distance: 37.5
click at [88, 179] on input "**********" at bounding box center [160, 178] width 278 height 10
drag, startPoint x: 102, startPoint y: 178, endPoint x: 130, endPoint y: 178, distance: 28.4
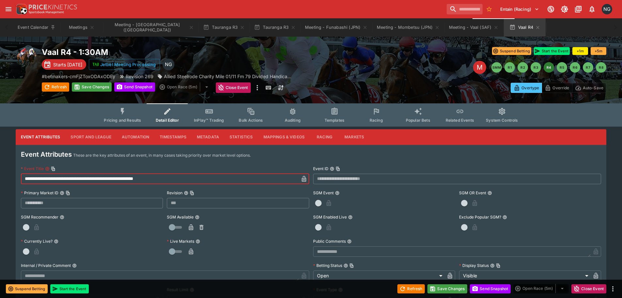
click at [130, 178] on input "**********" at bounding box center [160, 178] width 278 height 10
drag, startPoint x: 120, startPoint y: 177, endPoint x: 184, endPoint y: 178, distance: 64.0
click at [184, 178] on input "**********" at bounding box center [160, 178] width 278 height 10
click at [104, 180] on input "**********" at bounding box center [160, 178] width 278 height 10
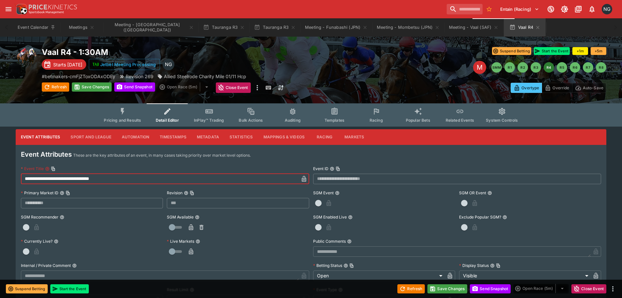
type input "**********"
click at [305, 180] on icon "button" at bounding box center [304, 179] width 3 height 3
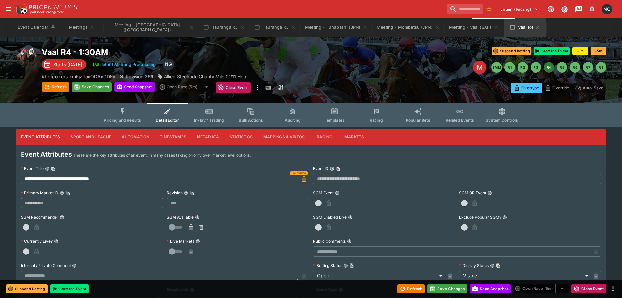
click at [443, 294] on div "Refresh Save Changes Send Snapshot Open Race (5m) Close Event" at bounding box center [311, 288] width 622 height 18
click at [444, 292] on button "Save Changes" at bounding box center [448, 288] width 40 height 9
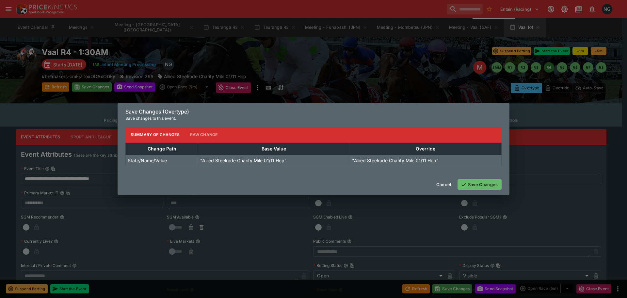
click at [489, 186] on button "Save Changes" at bounding box center [480, 184] width 44 height 10
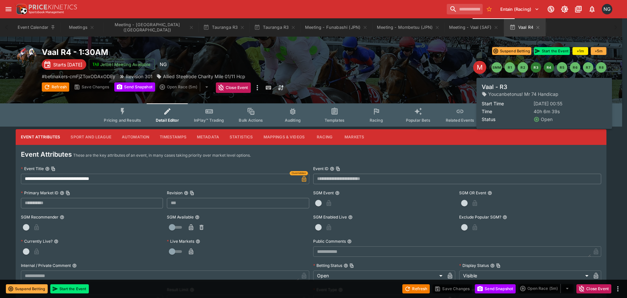
click at [534, 67] on button "R3" at bounding box center [536, 67] width 10 height 10
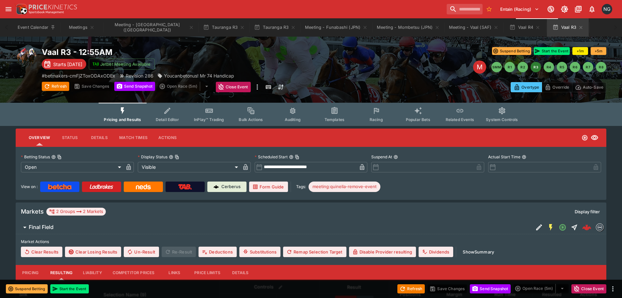
click at [168, 110] on icon "Event type filters" at bounding box center [167, 111] width 8 height 8
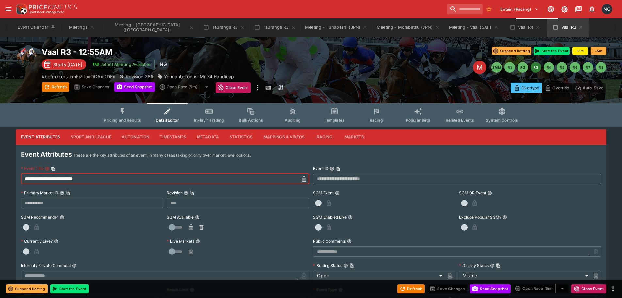
drag, startPoint x: 73, startPoint y: 178, endPoint x: 0, endPoint y: 170, distance: 73.2
type input "**********"
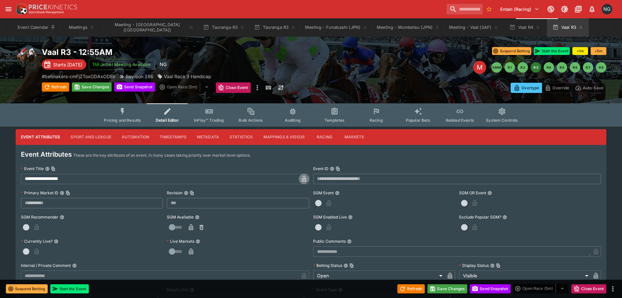
click at [302, 180] on icon "button" at bounding box center [304, 178] width 7 height 7
click at [459, 288] on button "Save Changes" at bounding box center [448, 288] width 40 height 9
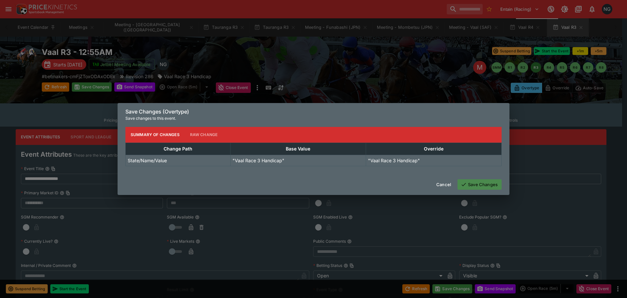
click at [486, 183] on button "Save Changes" at bounding box center [480, 184] width 44 height 10
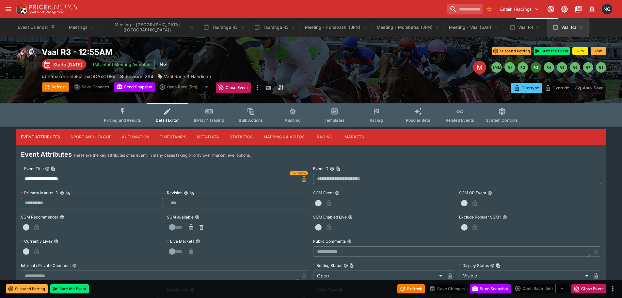
click at [481, 66] on div "M" at bounding box center [479, 67] width 13 height 13
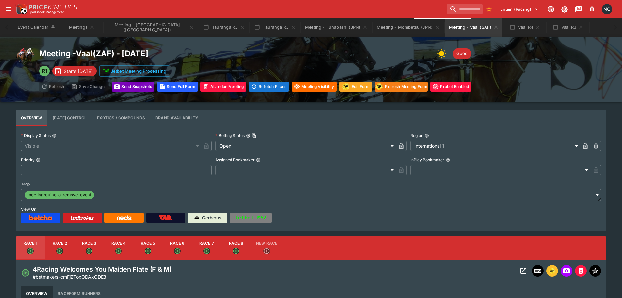
click at [134, 85] on button "Send Snapshot s" at bounding box center [133, 87] width 43 height 10
click at [551, 67] on div "Meeting - Vaal ( ZAF ) - [DATE] Good R1 Starts [DATE] Jetbet Meeting Processing…" at bounding box center [311, 69] width 591 height 44
click at [518, 54] on div "Meeting - Vaal ( ZAF ) - [DATE] Good R1 Starts [DATE] Jetbet Meeting Processing…" at bounding box center [311, 69] width 591 height 44
click at [373, 25] on button "Meeting - Mombetsu (JPN)" at bounding box center [408, 27] width 71 height 18
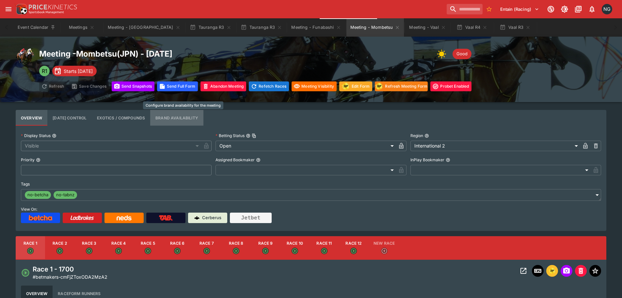
click at [188, 111] on button "Brand Availability" at bounding box center [176, 118] width 53 height 16
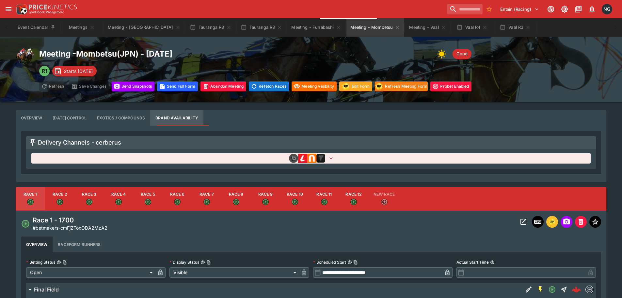
click at [273, 151] on div "Delivery Channels - cerberus" at bounding box center [311, 152] width 570 height 33
click at [285, 157] on button "button" at bounding box center [311, 158] width 560 height 10
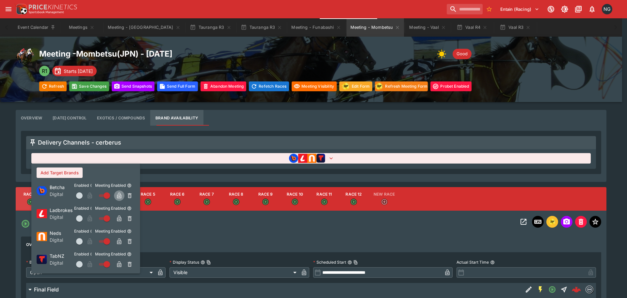
click at [116, 194] on icon "button" at bounding box center [119, 195] width 7 height 7
click at [118, 261] on icon "button" at bounding box center [119, 264] width 7 height 7
click at [76, 82] on div at bounding box center [313, 149] width 627 height 298
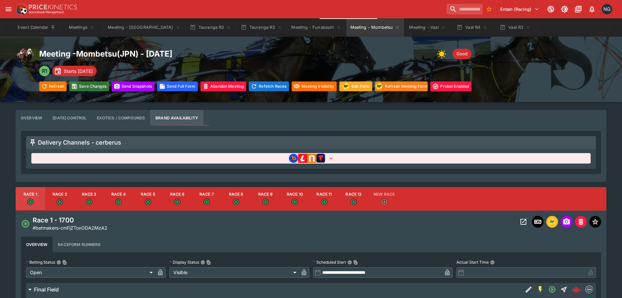
click at [81, 85] on button "Save Changes" at bounding box center [89, 86] width 40 height 10
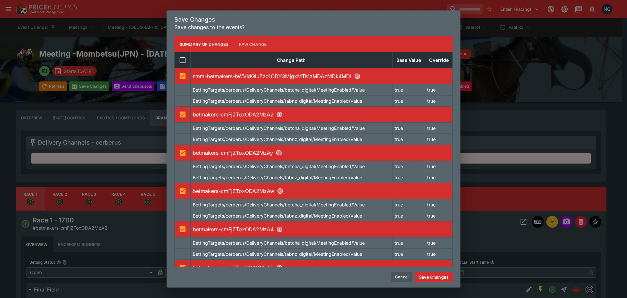
click at [431, 273] on button "Save Changes" at bounding box center [434, 276] width 38 height 10
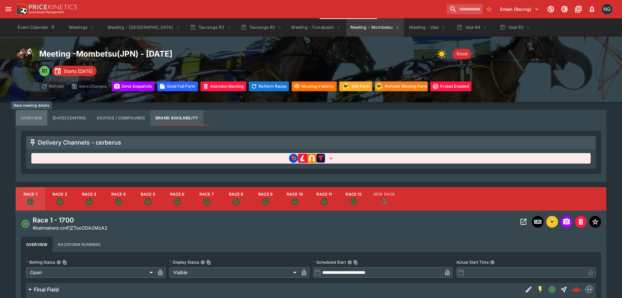
click at [43, 114] on button "Overview" at bounding box center [32, 118] width 32 height 16
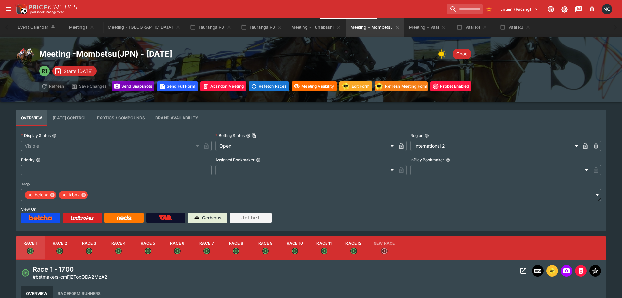
click at [130, 88] on button "Send Snapshot s" at bounding box center [133, 86] width 43 height 10
drag, startPoint x: 74, startPoint y: 27, endPoint x: 92, endPoint y: 32, distance: 19.4
click at [74, 27] on button "Meetings" at bounding box center [82, 27] width 42 height 18
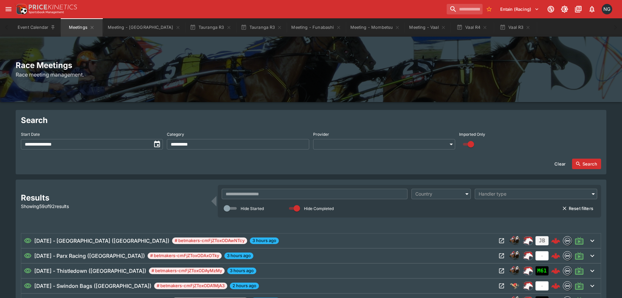
click at [331, 193] on input "text" at bounding box center [315, 194] width 186 height 10
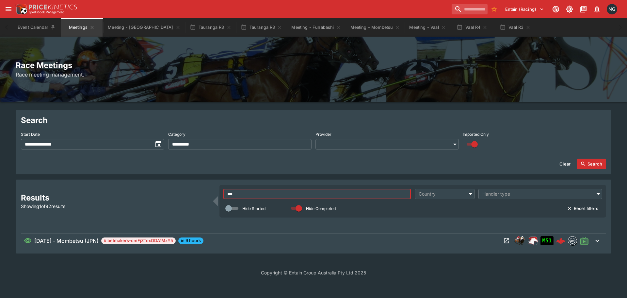
type input "***"
click at [508, 244] on icon "Open Meeting" at bounding box center [506, 240] width 7 height 7
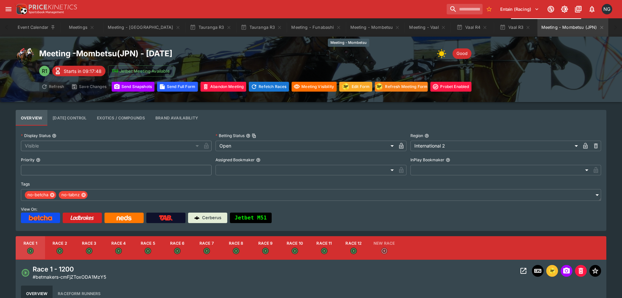
click at [352, 29] on button "Meeting - Mombetsu" at bounding box center [376, 27] width 58 height 18
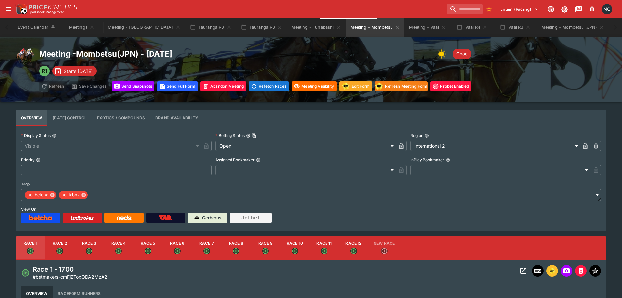
click at [592, 29] on div "Event Calendar Meetings Meeting - Tauranga Tauranga R3 Tauranga R3 Meeting - Fu…" at bounding box center [311, 27] width 596 height 18
click at [254, 217] on button "Jetbet" at bounding box center [251, 217] width 42 height 10
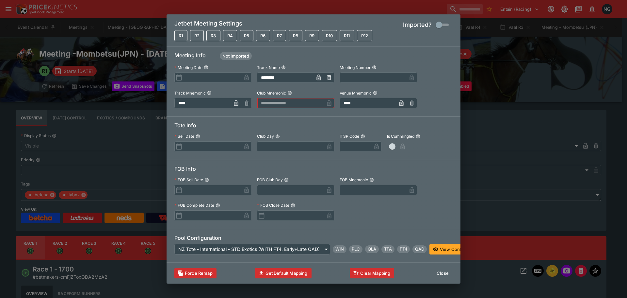
click at [306, 103] on input "text" at bounding box center [290, 103] width 67 height 10
click at [296, 121] on li "JAPK" at bounding box center [295, 121] width 77 height 10
type input "****"
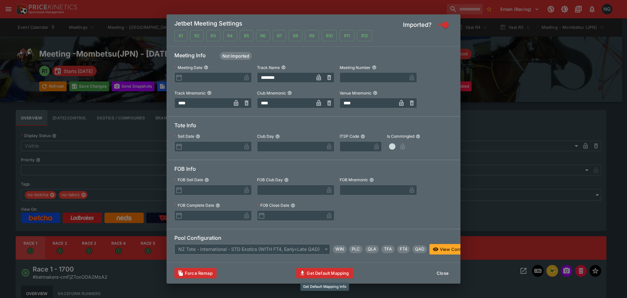
click at [344, 275] on button "Get Default Mapping" at bounding box center [324, 273] width 57 height 10
type input "**********"
type input "**"
type input "**********"
type input "***"
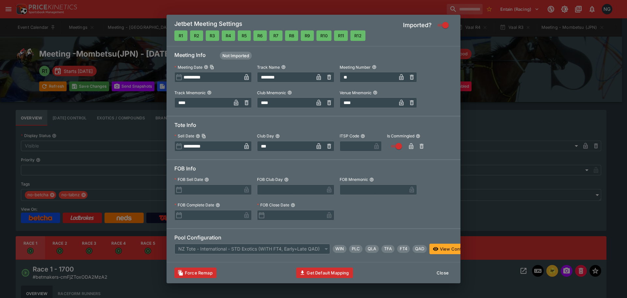
click at [451, 272] on button "Close" at bounding box center [443, 272] width 20 height 10
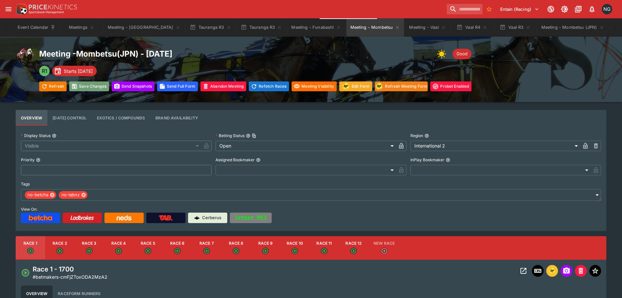
click at [97, 87] on button "Save Changes" at bounding box center [89, 86] width 40 height 10
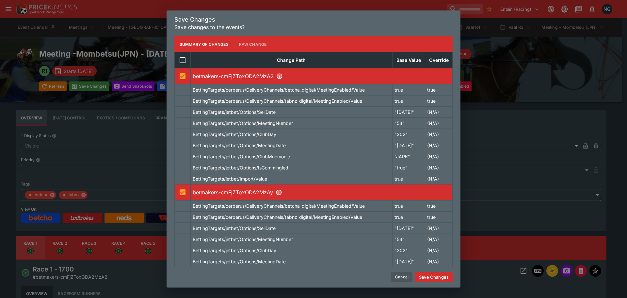
click at [428, 273] on button "Save Changes" at bounding box center [434, 276] width 38 height 10
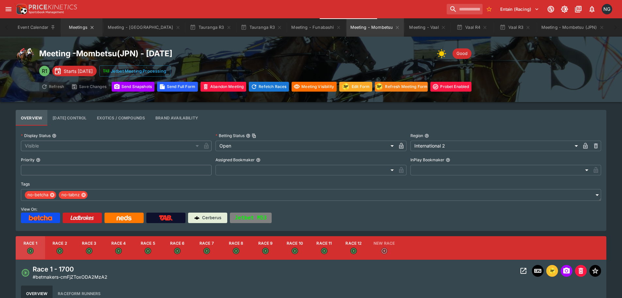
drag, startPoint x: 75, startPoint y: 24, endPoint x: 82, endPoint y: 24, distance: 6.2
click at [75, 24] on button "Meetings" at bounding box center [82, 27] width 42 height 18
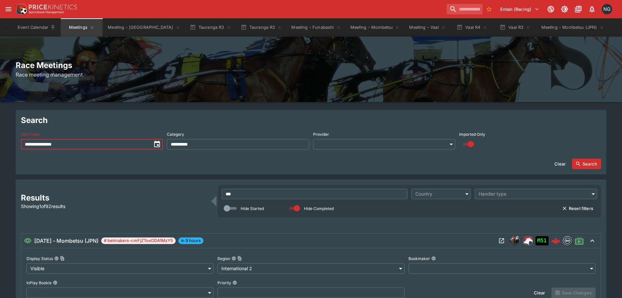
click at [119, 147] on input "**********" at bounding box center [86, 144] width 130 height 10
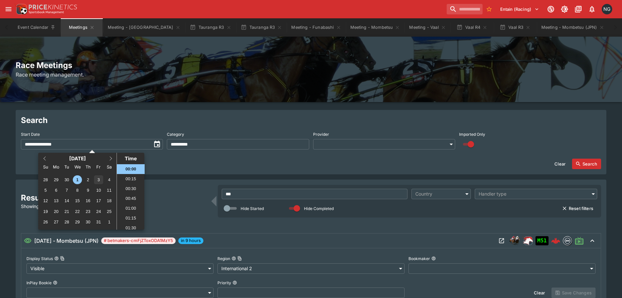
click at [100, 178] on div "3" at bounding box center [98, 179] width 9 height 9
type input "**********"
click at [246, 194] on input "***" at bounding box center [315, 194] width 186 height 10
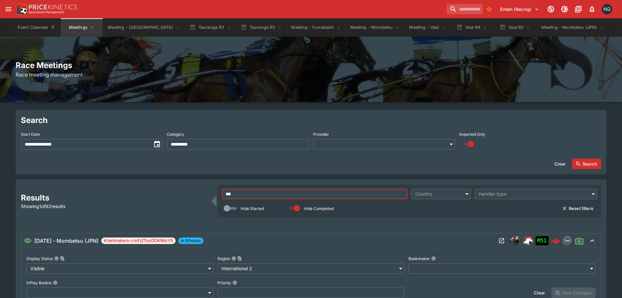
click at [246, 194] on input "***" at bounding box center [315, 194] width 186 height 10
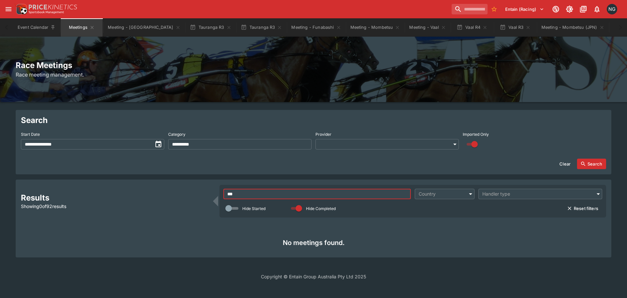
click at [589, 161] on button "Search" at bounding box center [591, 163] width 29 height 10
click at [392, 196] on input "***" at bounding box center [317, 194] width 188 height 10
type input "*"
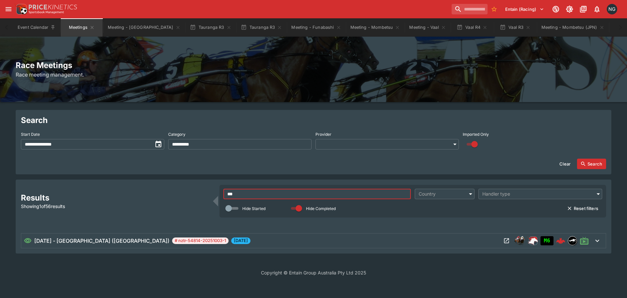
type input "***"
click at [506, 242] on icon "Open Meeting" at bounding box center [506, 240] width 7 height 7
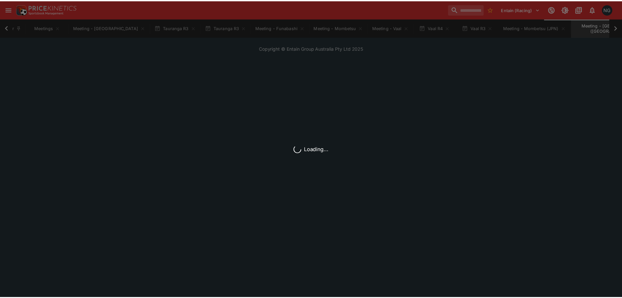
scroll to position [0, 37]
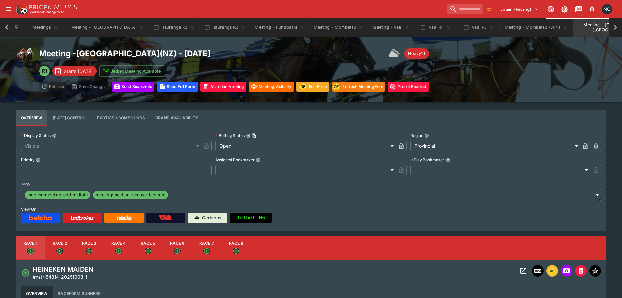
click at [510, 47] on div "Meeting - Ascot Park ( NZ ) - 10/3/2025 Heavy10 R1 Starts in 2 days Jetbet Meet…" at bounding box center [311, 69] width 591 height 44
